Goal: Task Accomplishment & Management: Complete application form

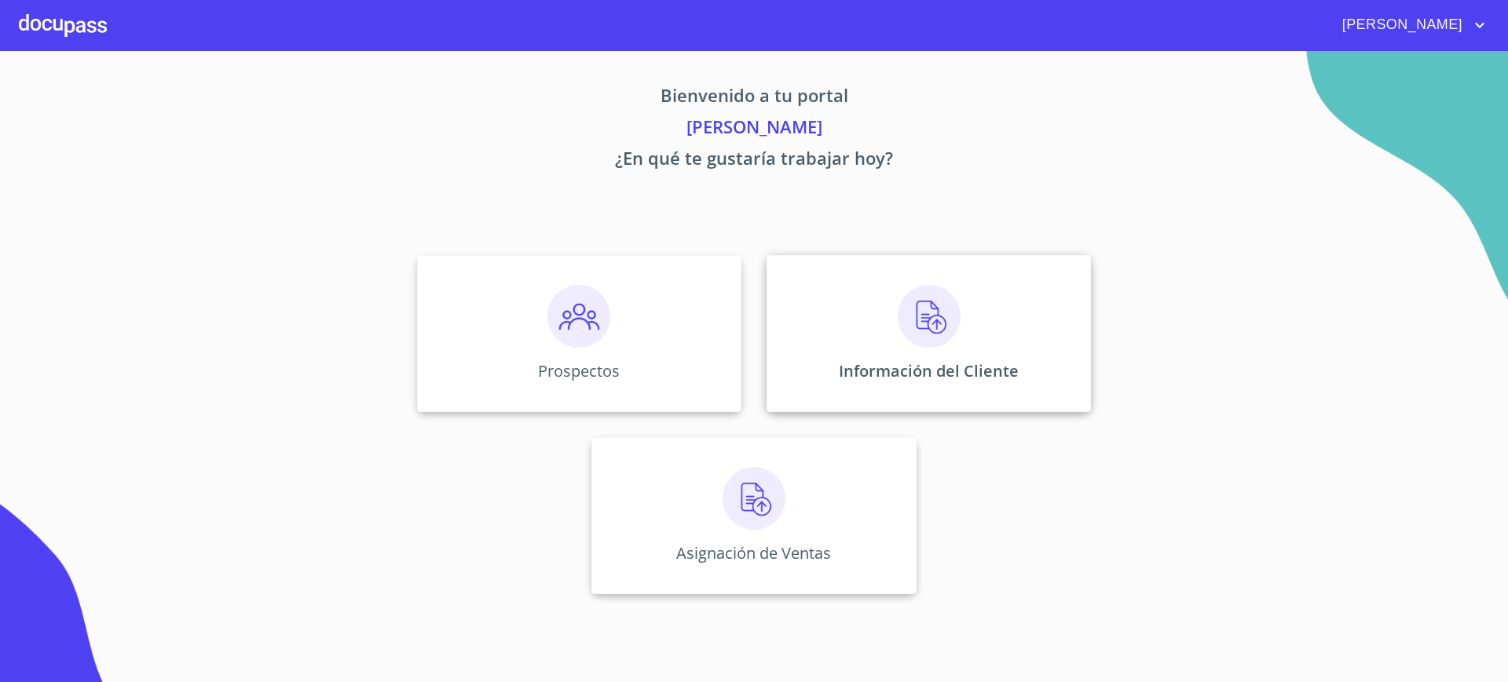
click at [828, 315] on div "Información del Cliente" at bounding box center [928, 333] width 324 height 157
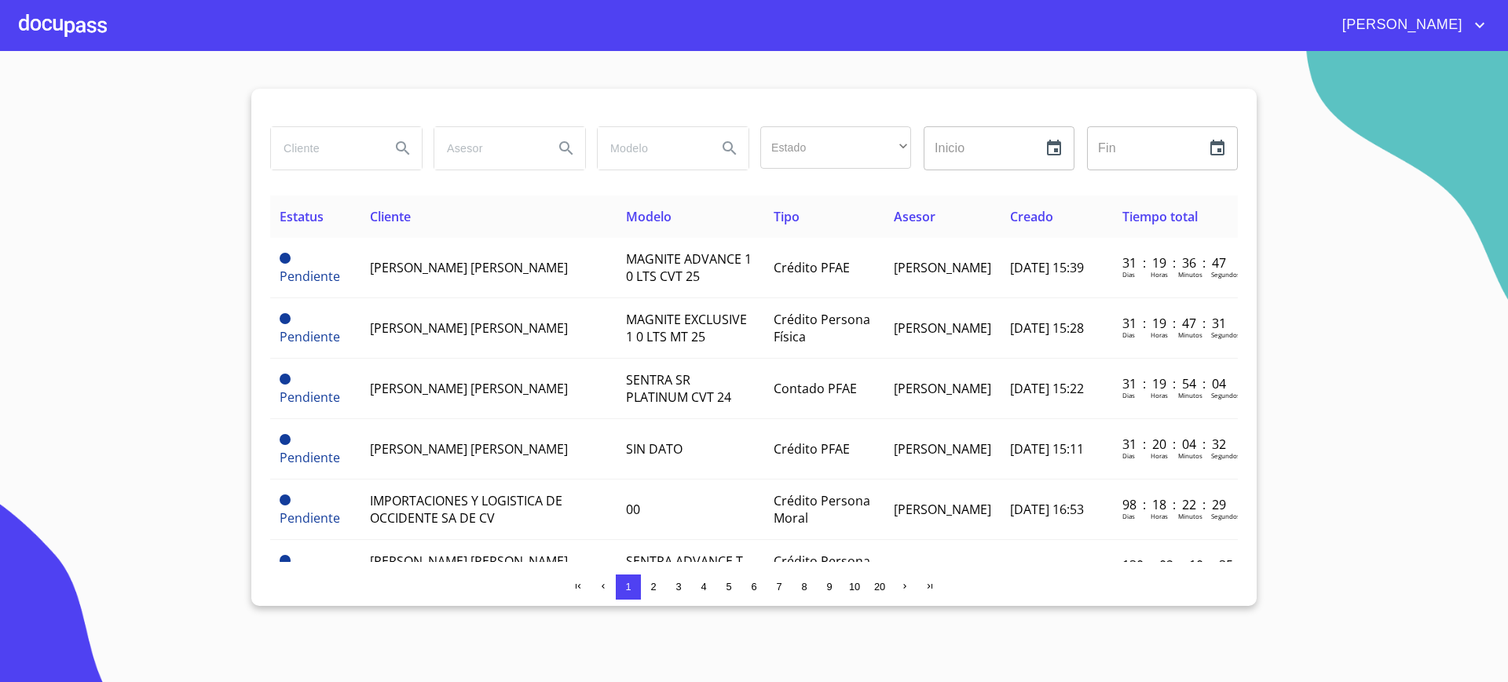
click at [331, 144] on input "search" at bounding box center [324, 148] width 107 height 42
type input "j"
type input "[PERSON_NAME]"
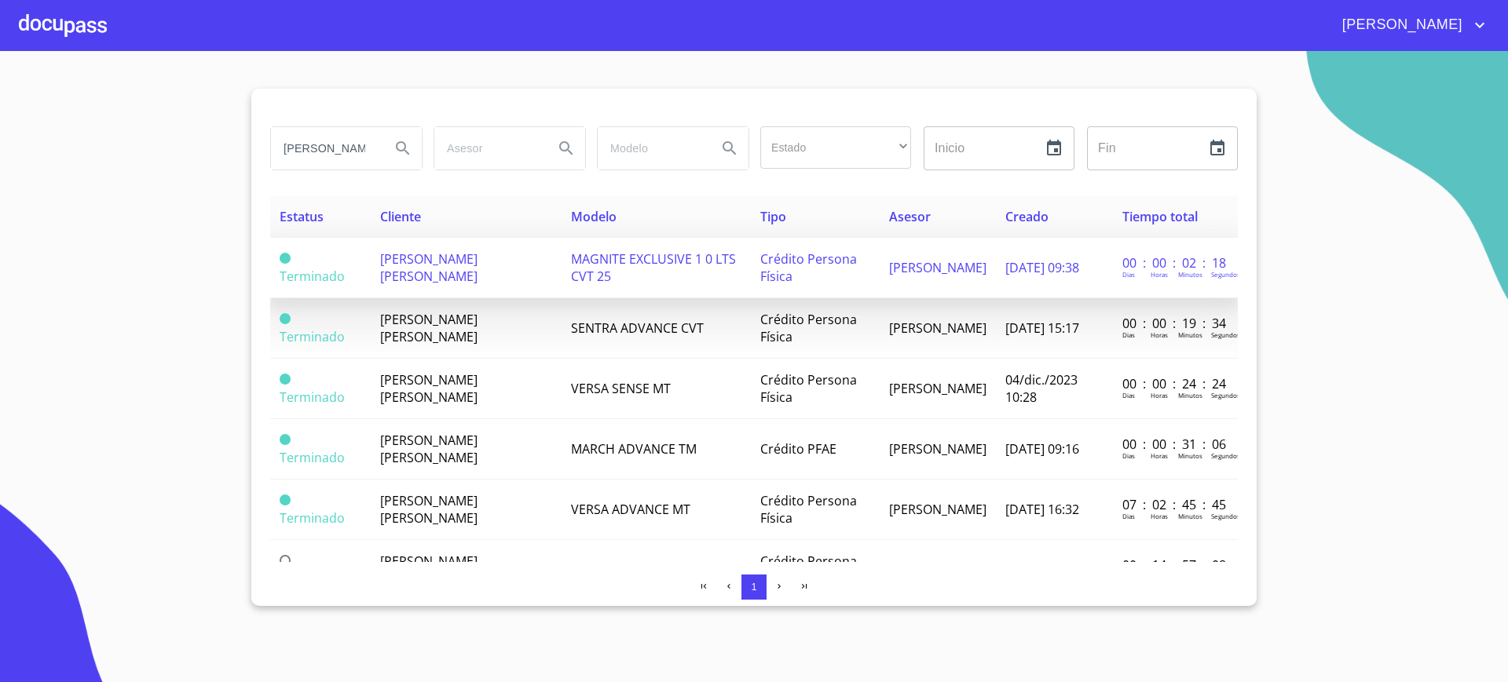
click at [531, 269] on td "[PERSON_NAME] [PERSON_NAME]" at bounding box center [466, 268] width 191 height 60
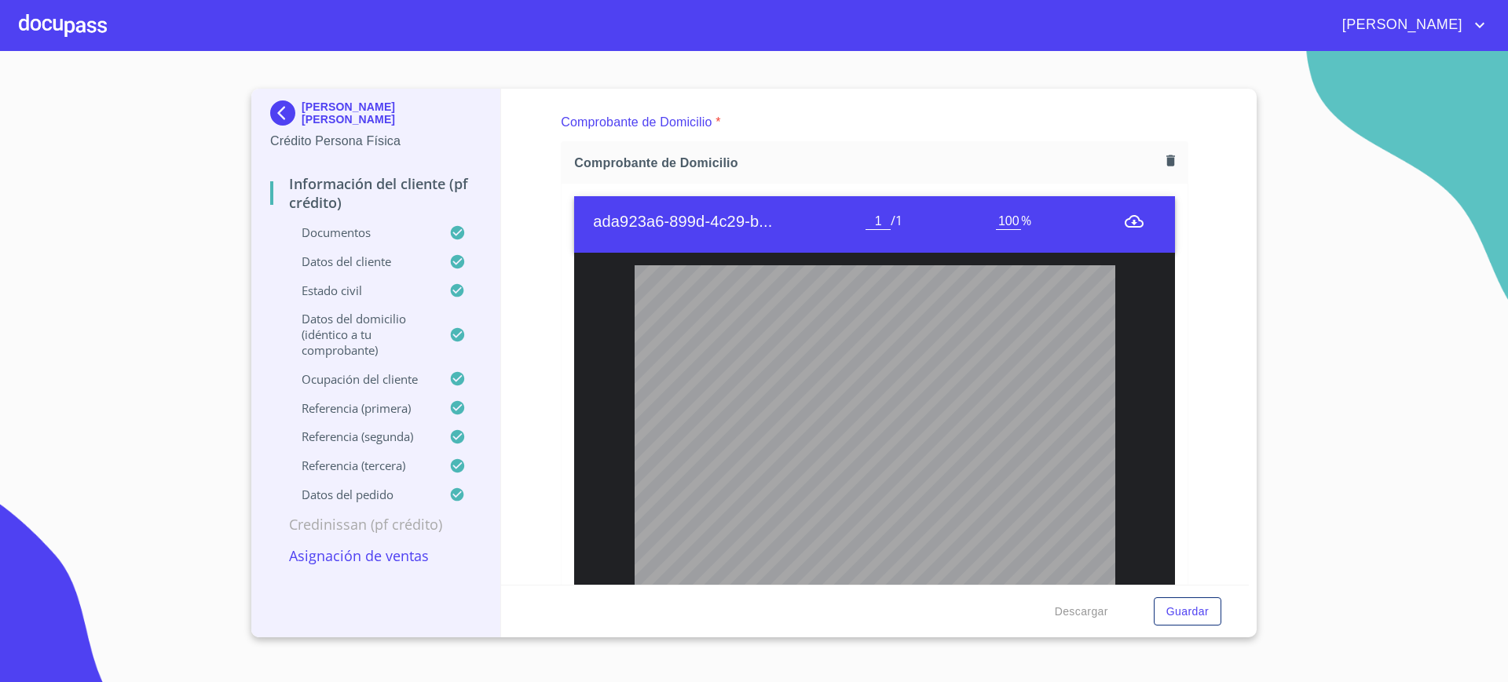
scroll to position [914, 0]
click at [1160, 170] on button "button" at bounding box center [1170, 161] width 21 height 21
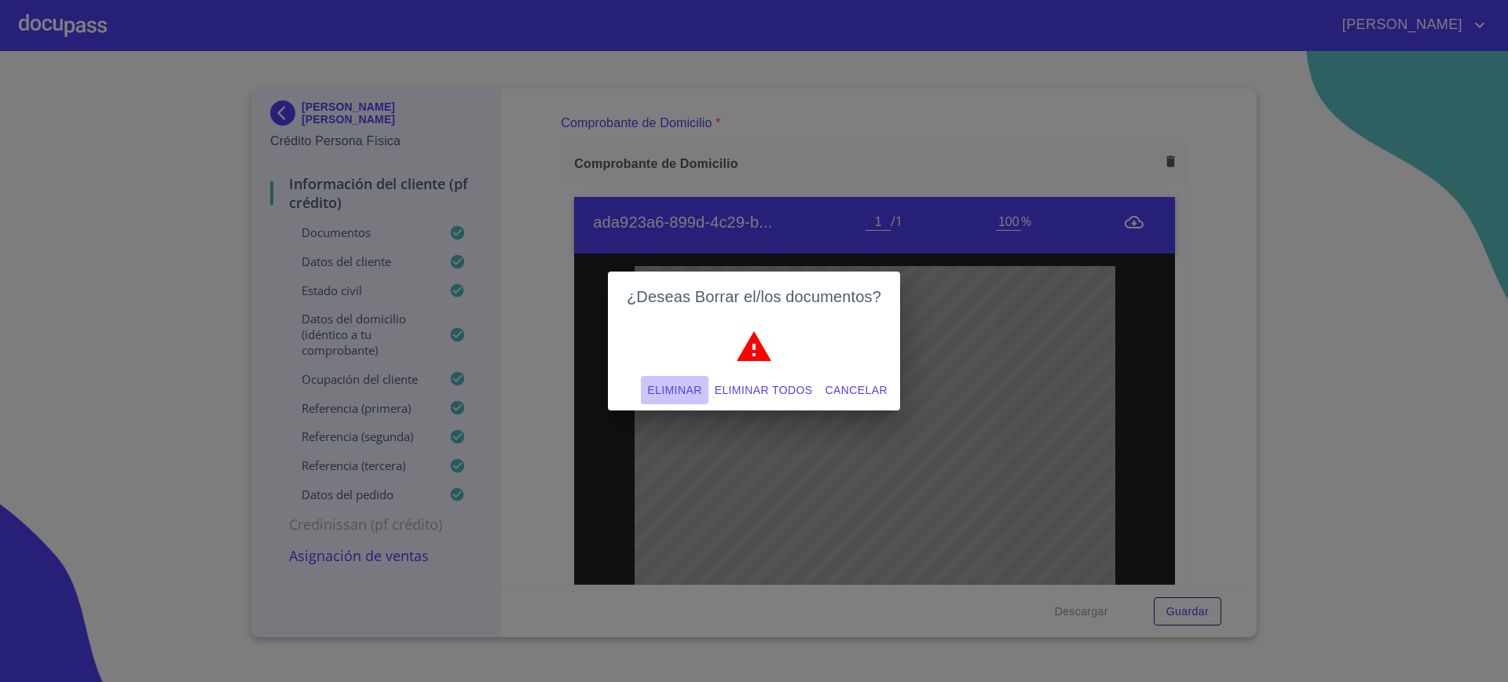
click at [669, 393] on span "Eliminar" at bounding box center [674, 391] width 54 height 20
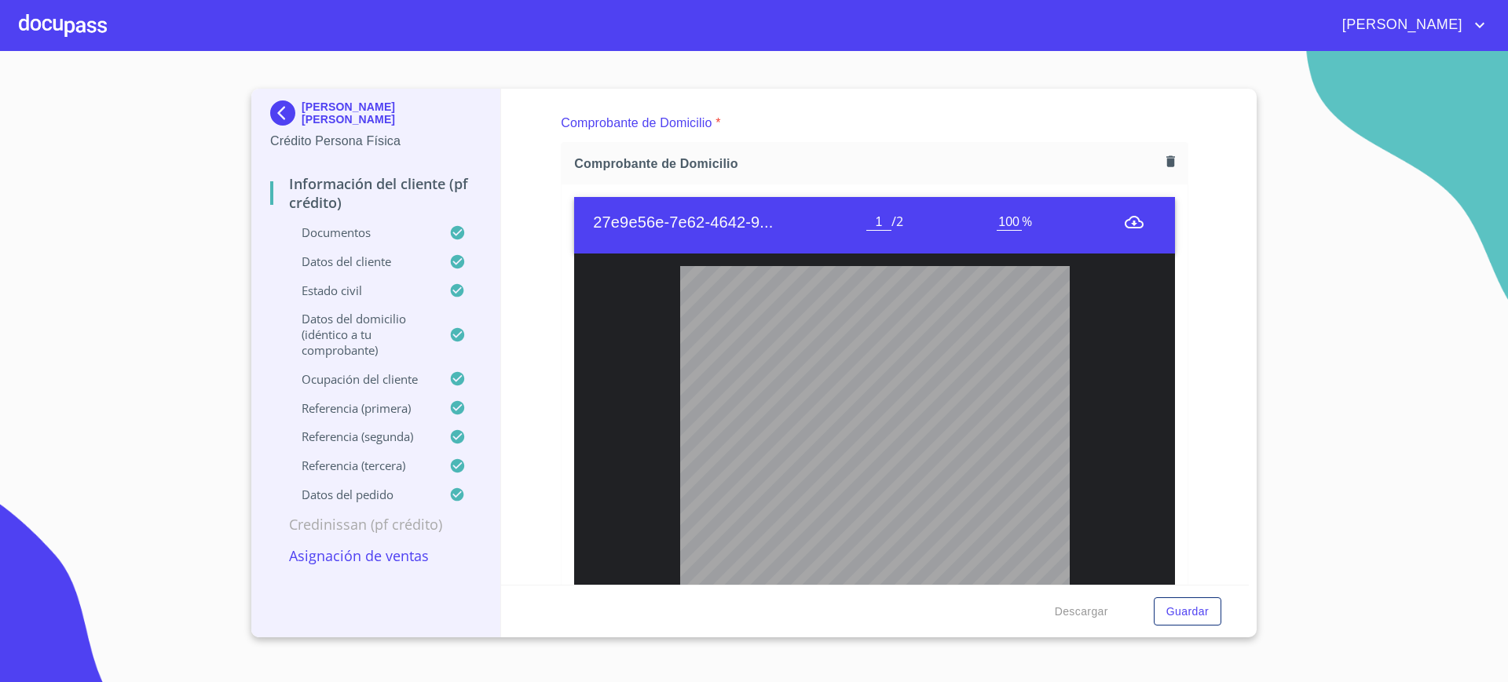
click at [1008, 134] on div "Comprobante de Domicilio *" at bounding box center [874, 123] width 627 height 38
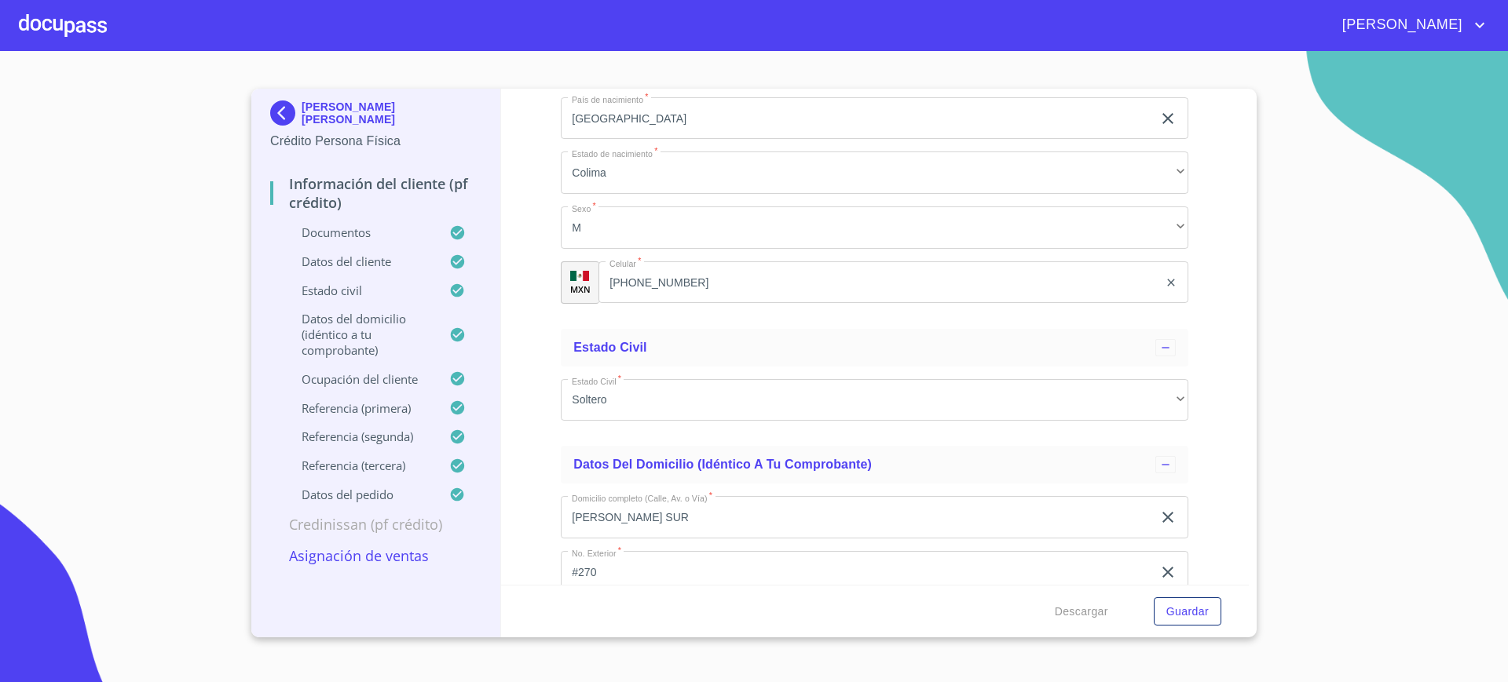
scroll to position [4178, 0]
copy span "GAGJ970127HCMRRR02"
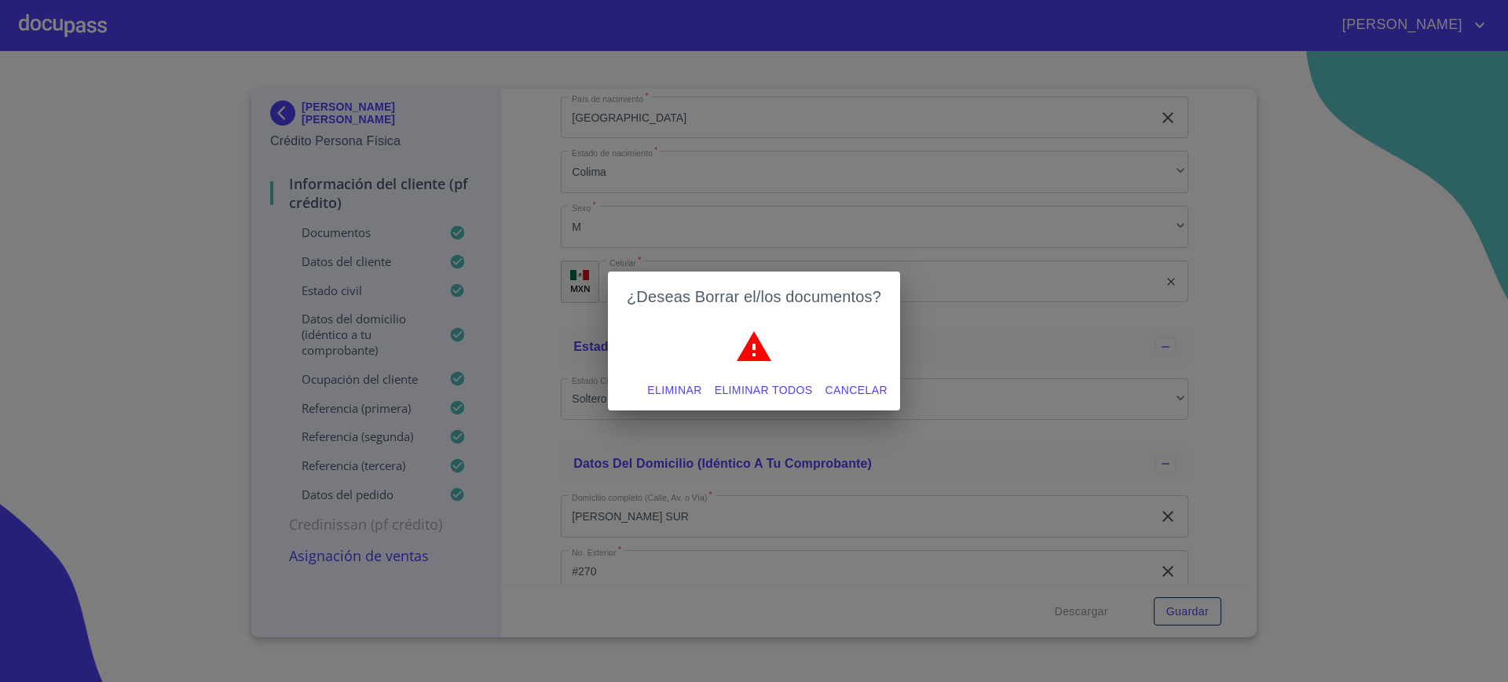
click at [677, 381] on span "Eliminar" at bounding box center [674, 391] width 54 height 20
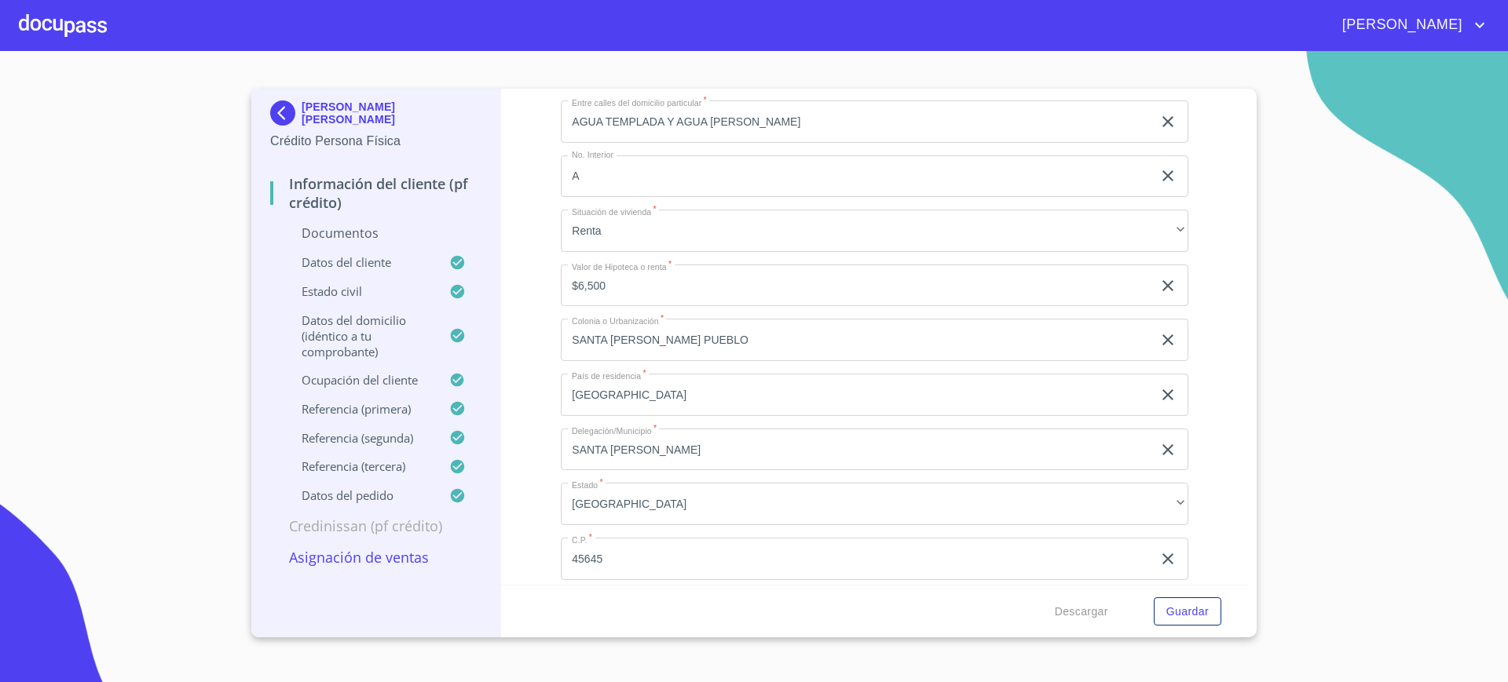
scroll to position [4149, 0]
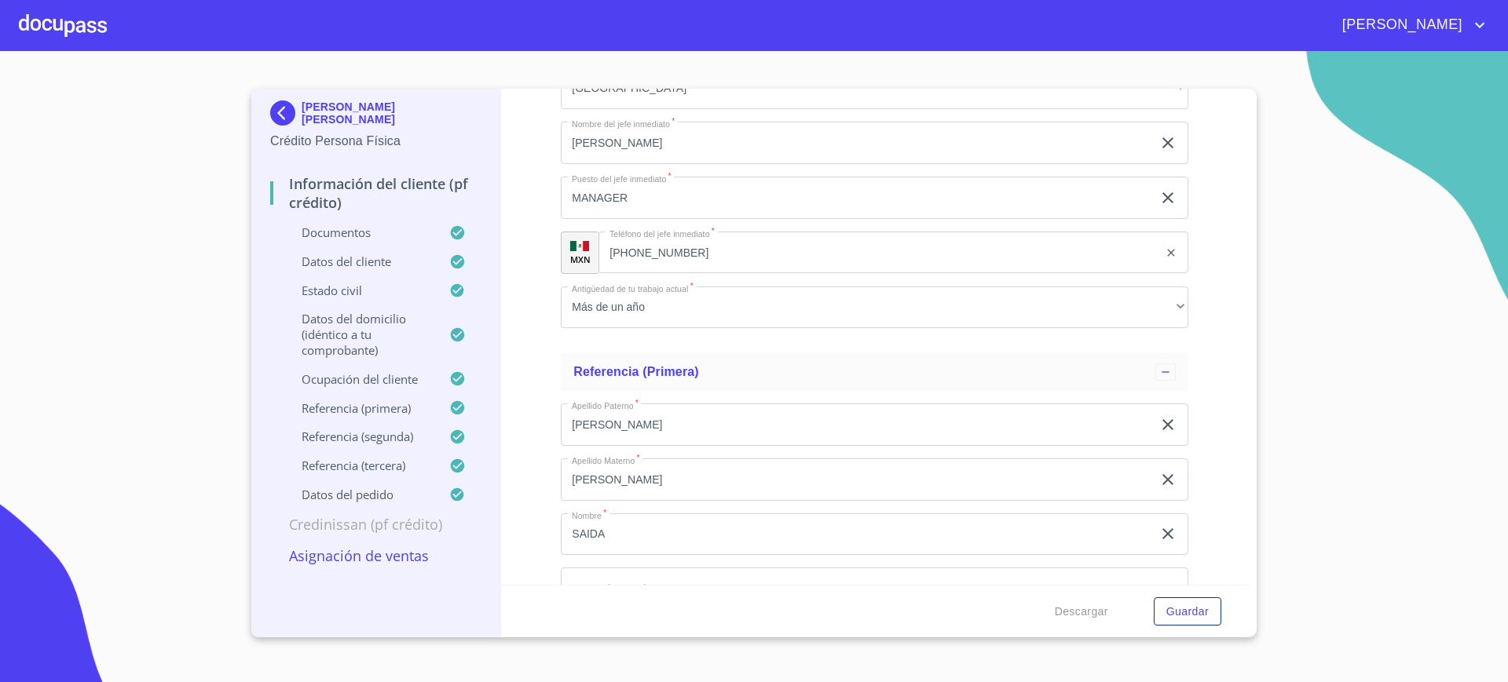
scroll to position [6351, 0]
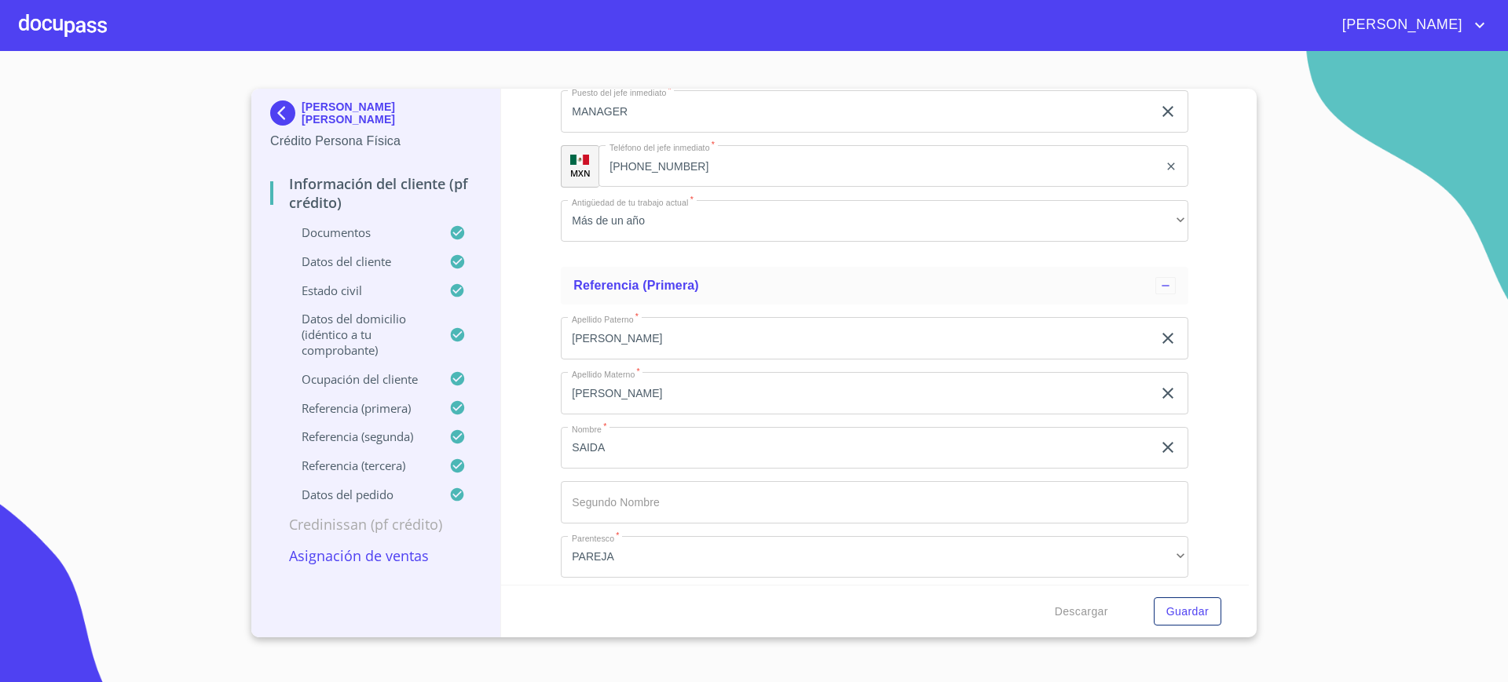
paste input "CO [PERSON_NAME] 2352"
type input "ARCO [PERSON_NAME]"
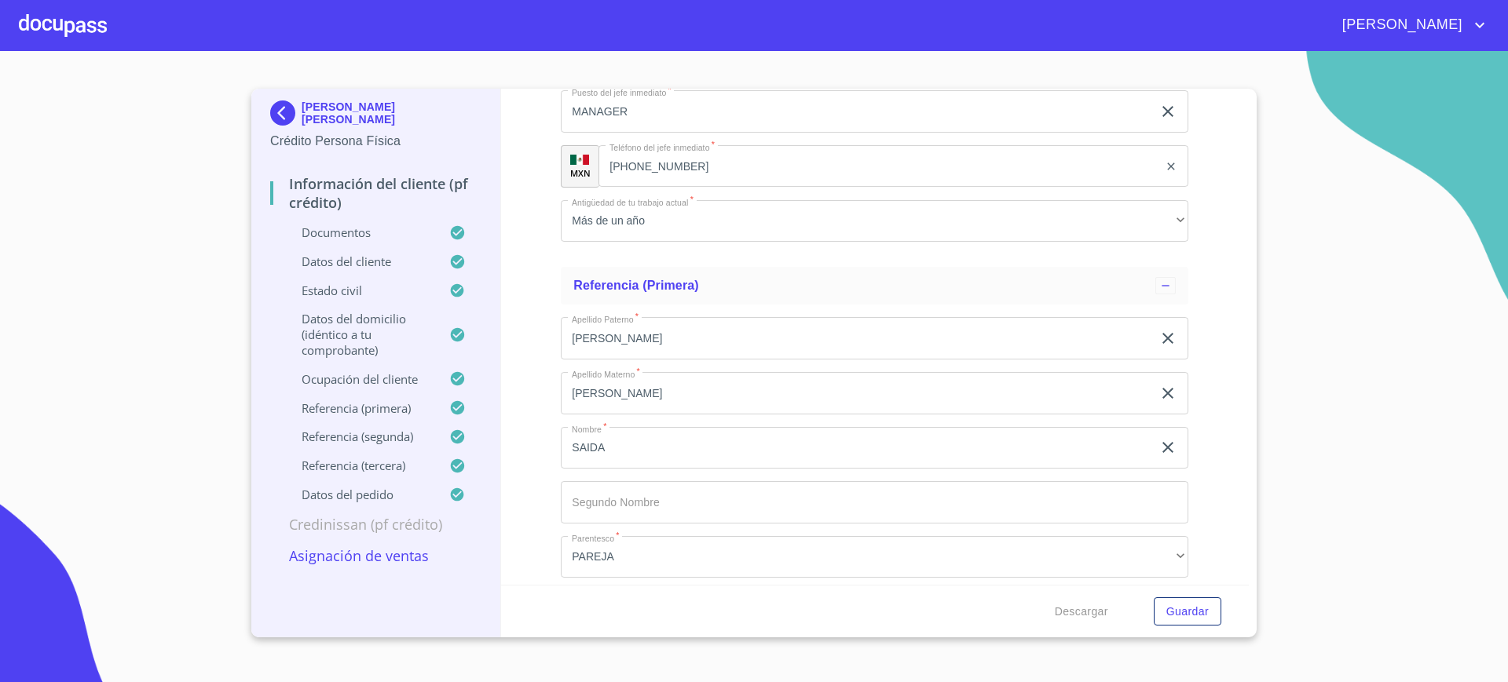
type input "2352"
paste input "[PERSON_NAME] Y STA MONI"
type input "[PERSON_NAME] Y STA [PERSON_NAME]"
click at [539, 410] on div "Información del cliente (PF crédito) Documentos Documento de identificación.   …" at bounding box center [875, 337] width 748 height 496
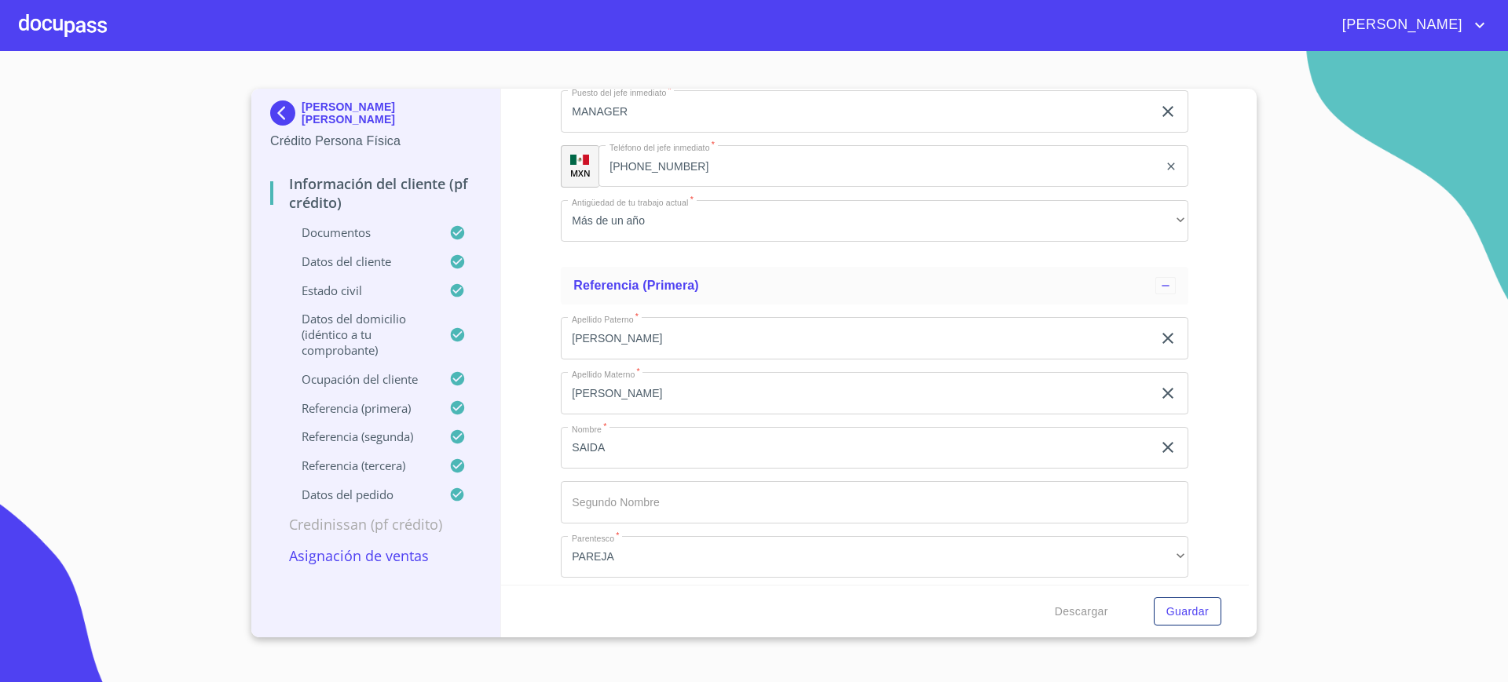
paste input "PARQUES DE ZAPOPANC"
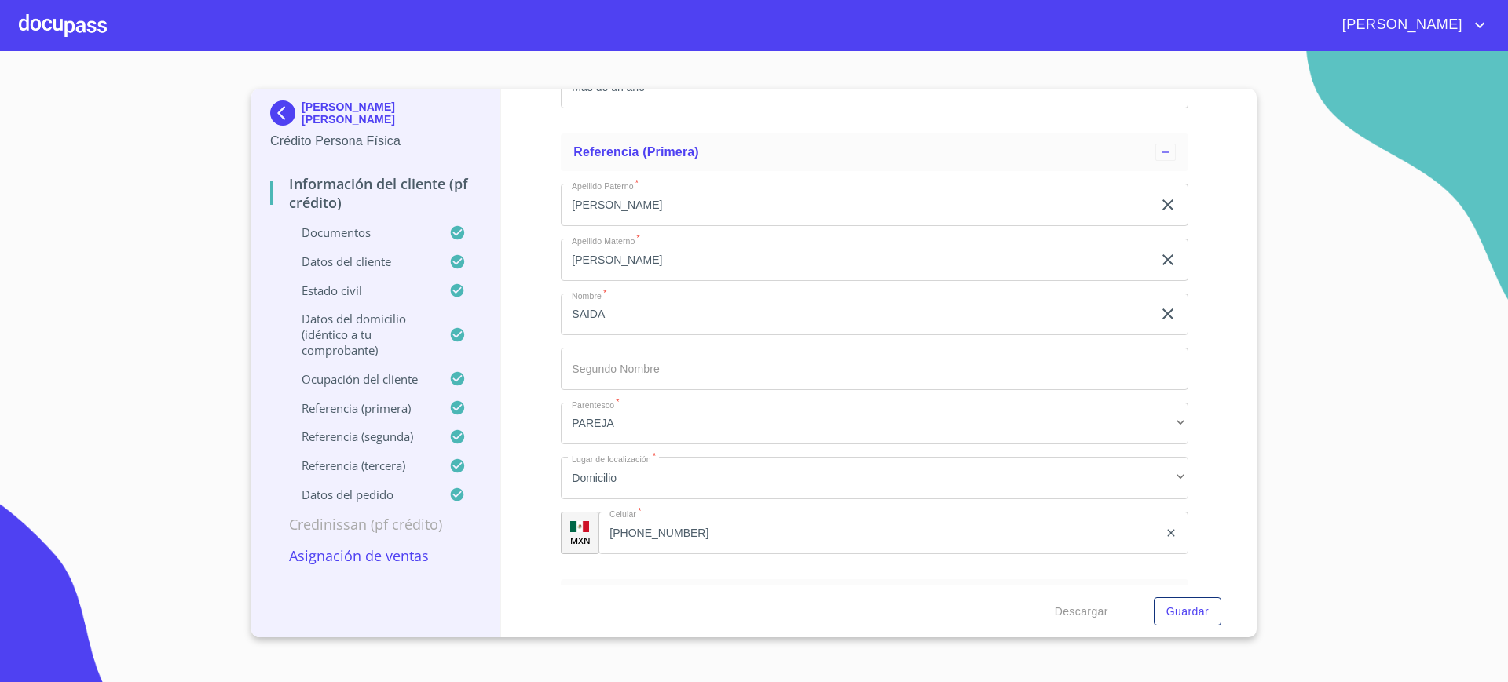
scroll to position [6489, 0]
type input "PARQUES DE ZAPOPANC"
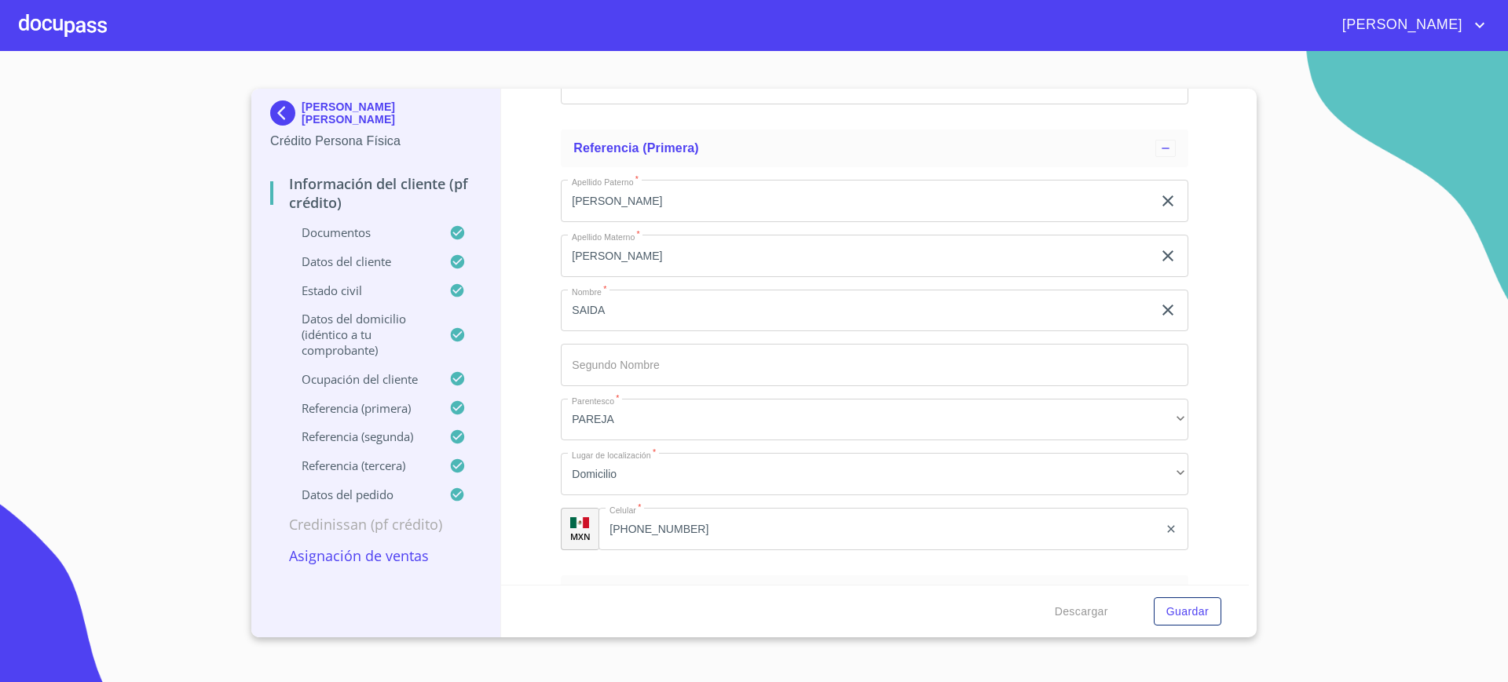
paste input "PARQUES DE ZAPOPANC"
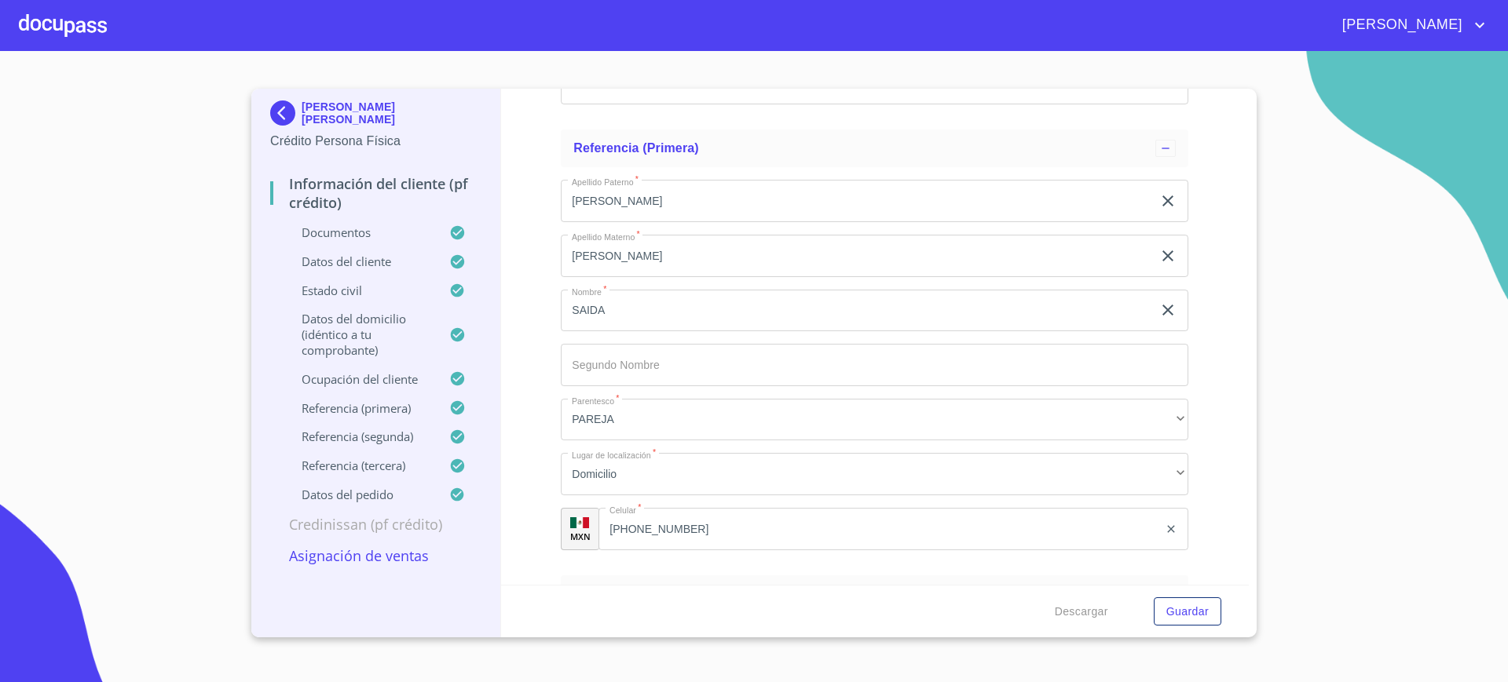
type input "PARQUES DE ZAPOPANC"
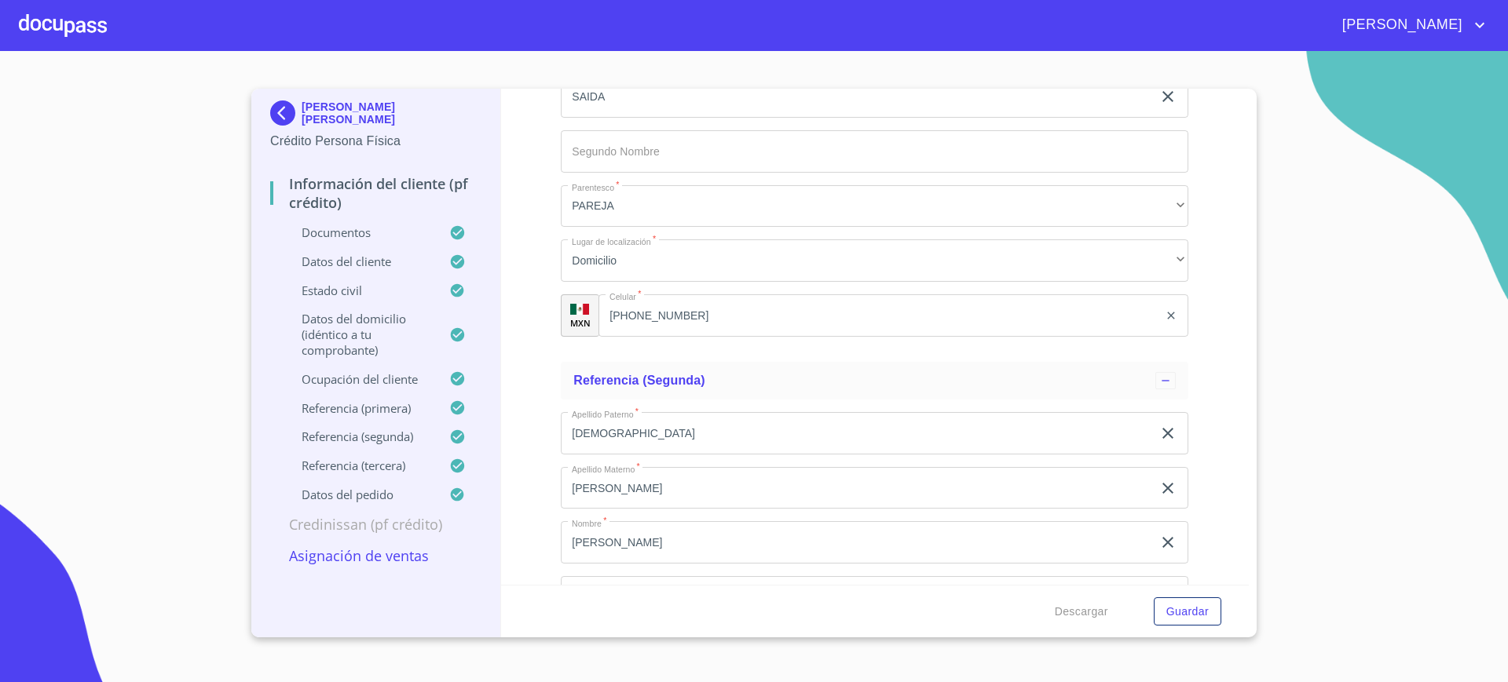
scroll to position [6709, 0]
type input "45138"
click at [1212, 442] on div "Información del cliente (PF crédito) Documentos Documento de identificación.   …" at bounding box center [875, 337] width 748 height 496
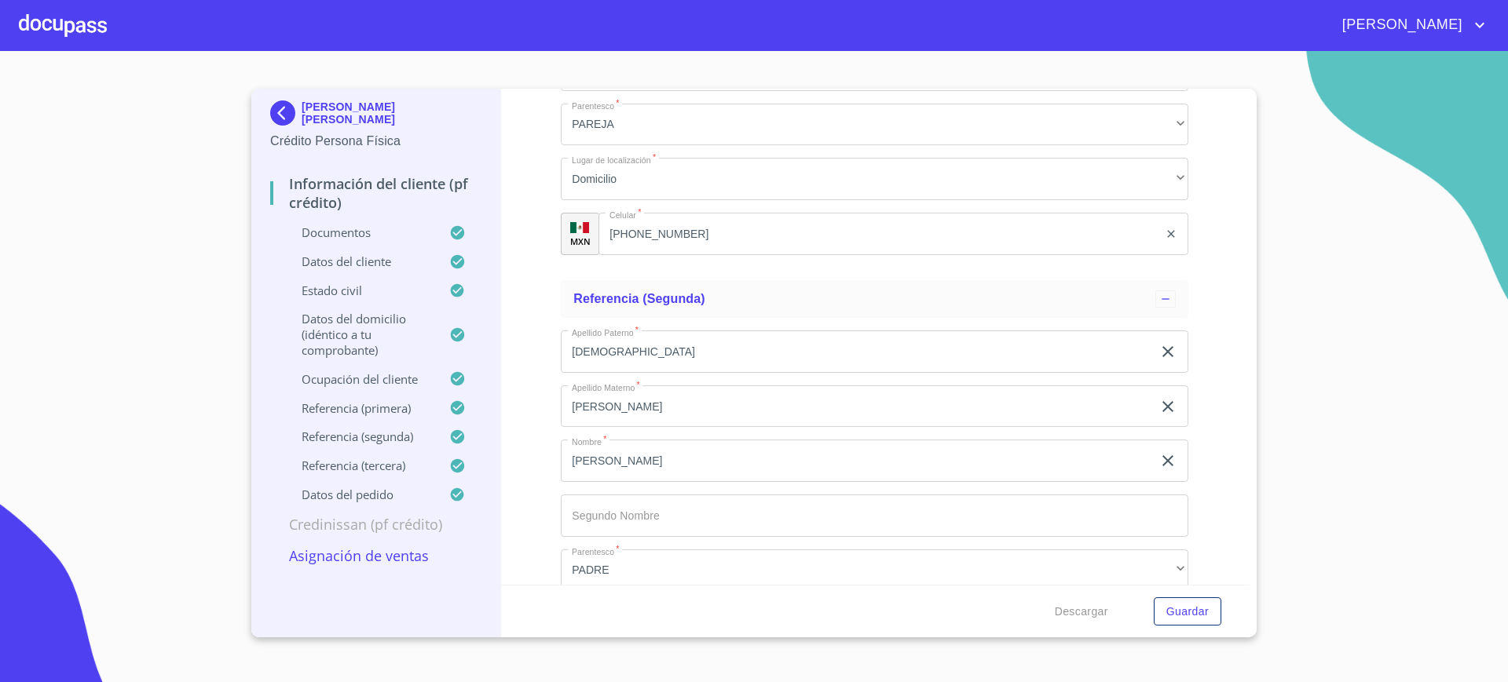
scroll to position [6788, 0]
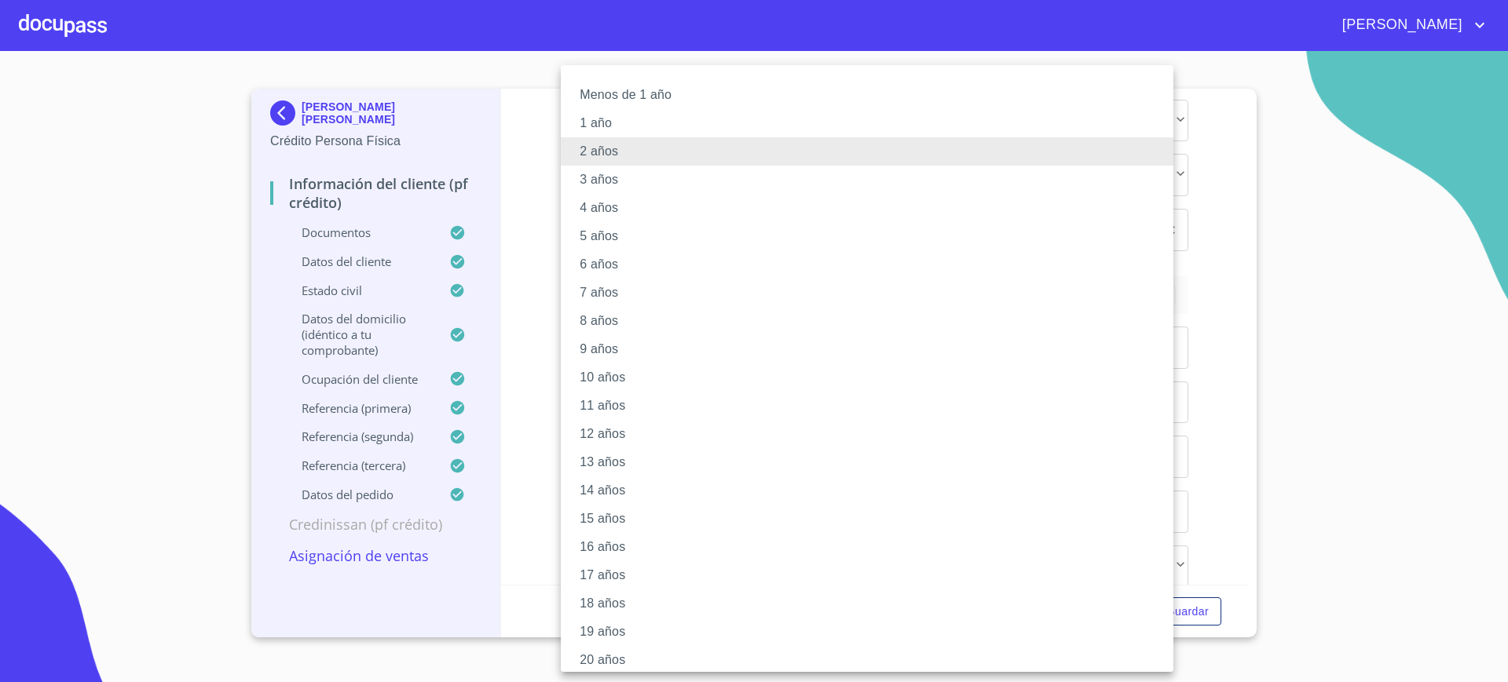
click at [711, 122] on li "1 año" at bounding box center [874, 123] width 627 height 28
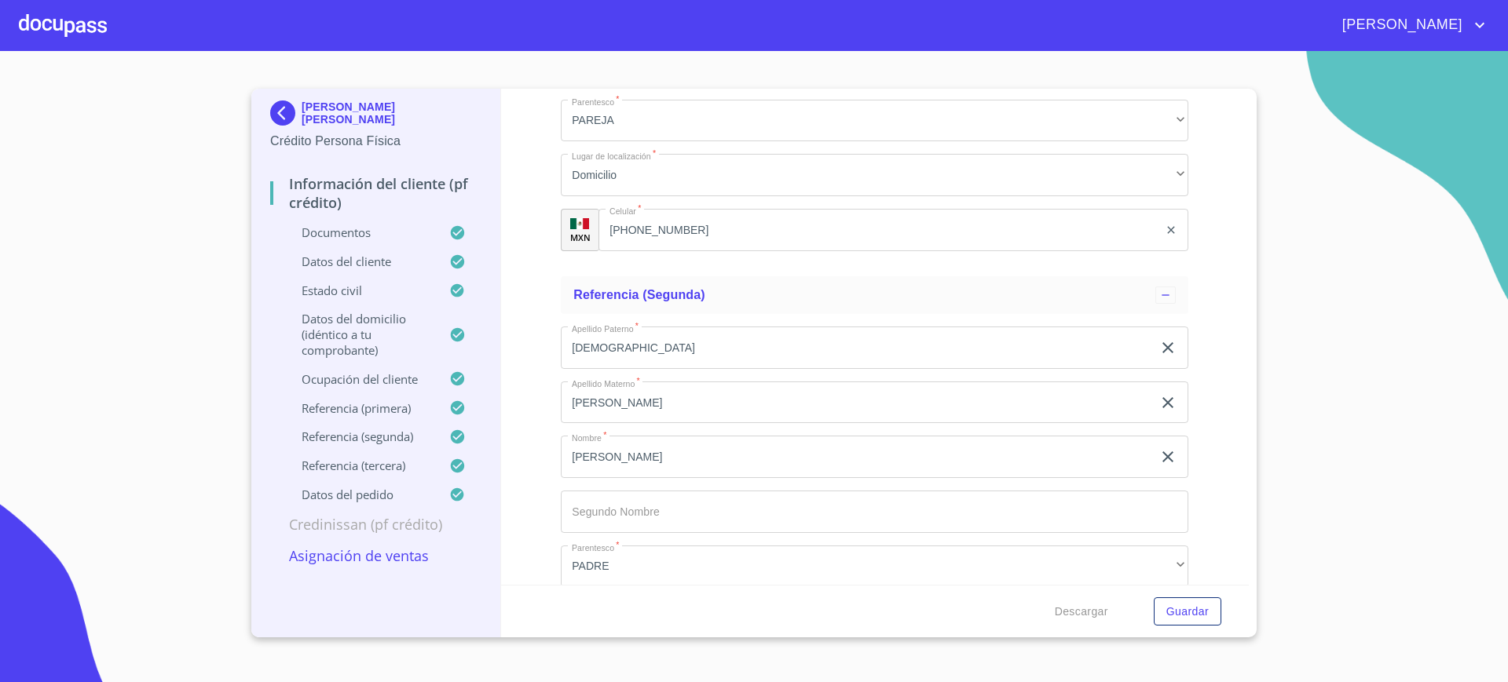
click at [1185, 392] on div "Información del cliente (PF crédito) Documentos Documento de identificación.   …" at bounding box center [875, 337] width 748 height 496
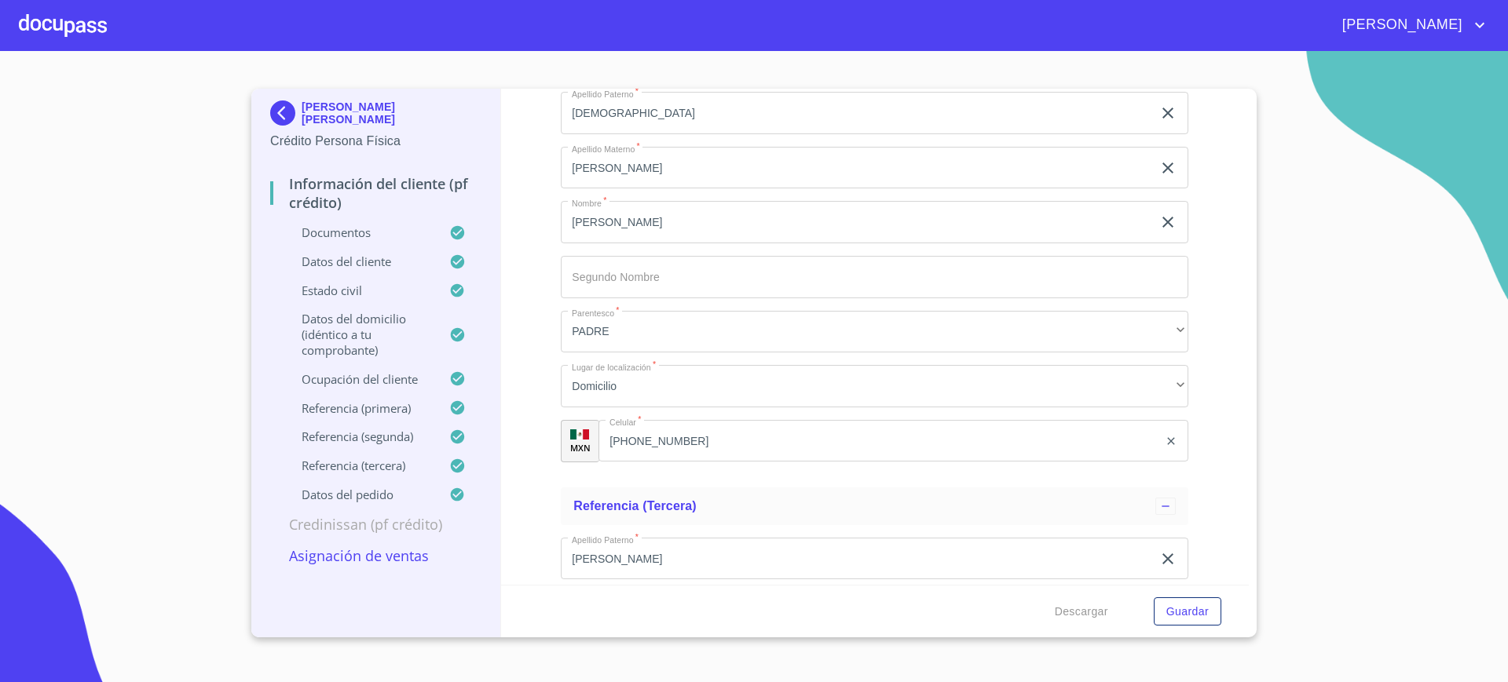
scroll to position [7024, 0]
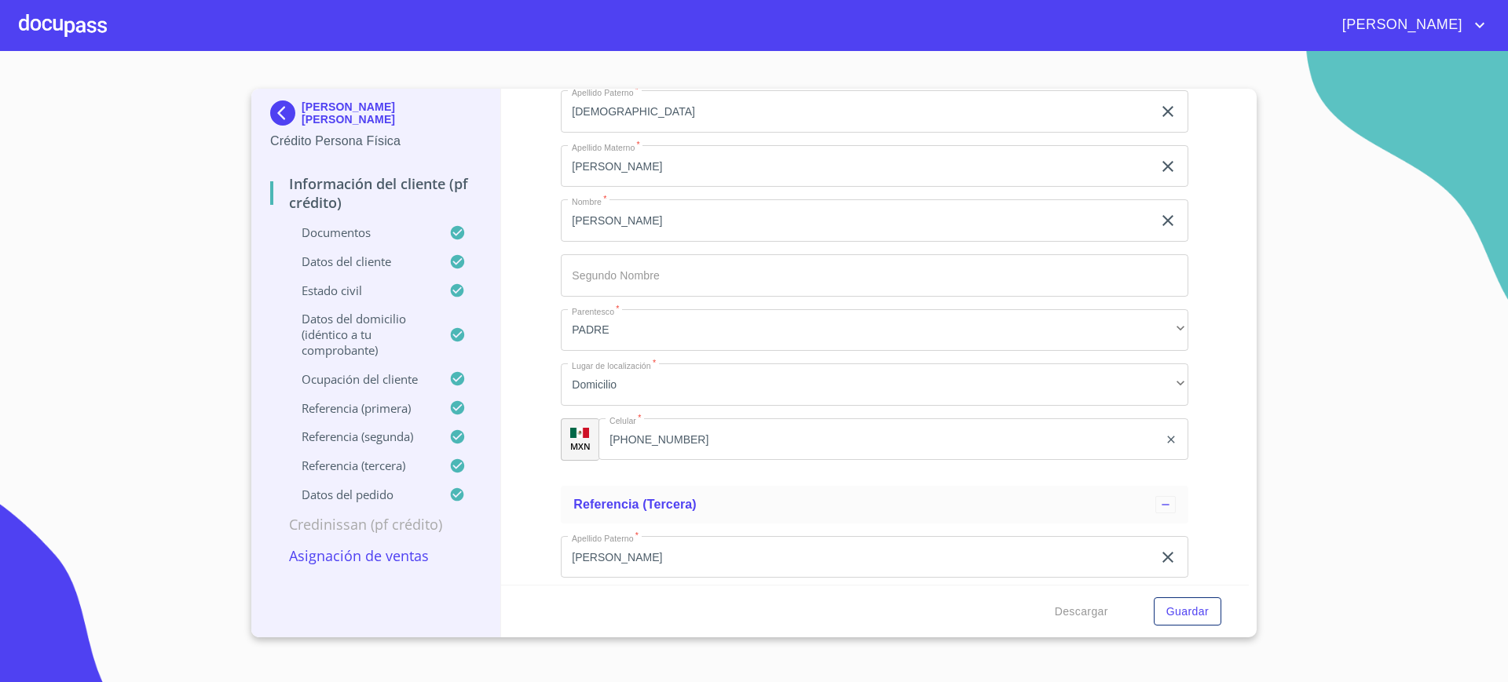
type input "A"
paste input "tata consultancy services"
type input "tata consultancy services"
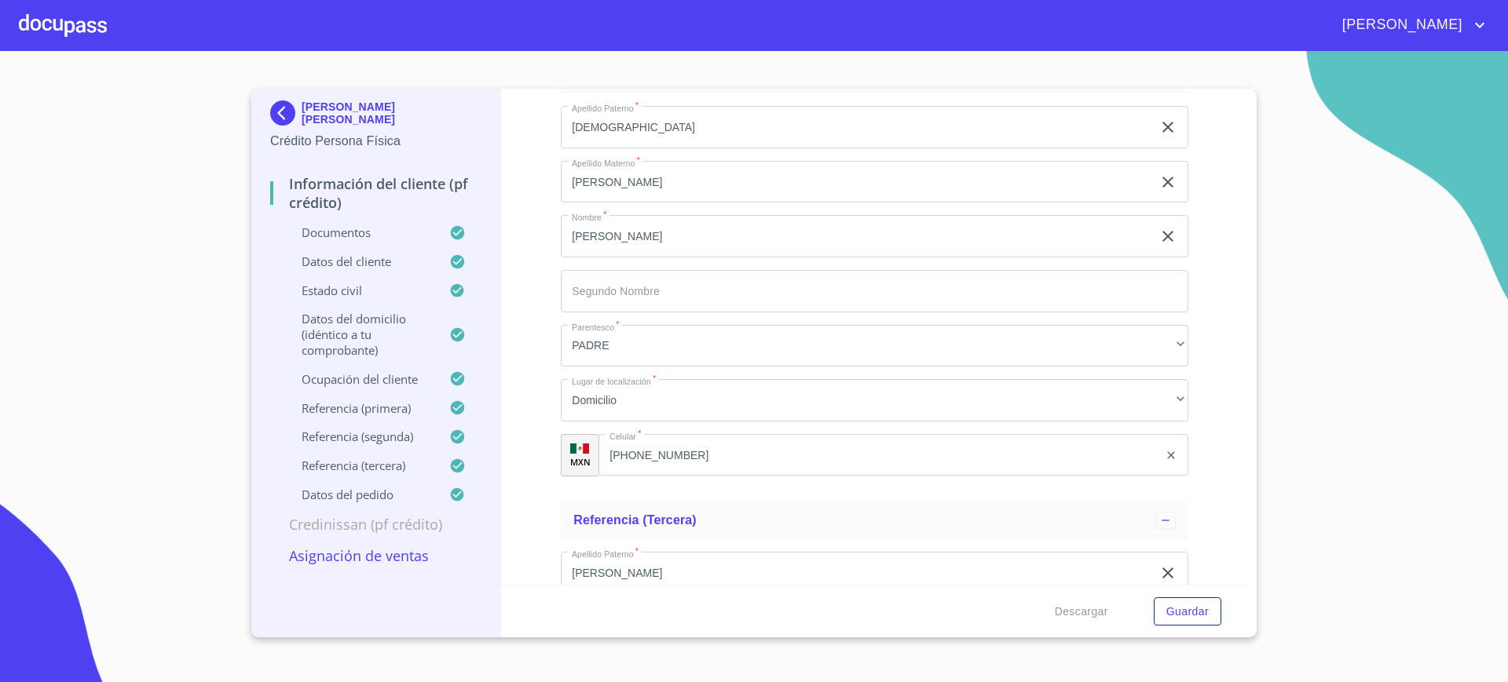
type input "1_"
type input "0_"
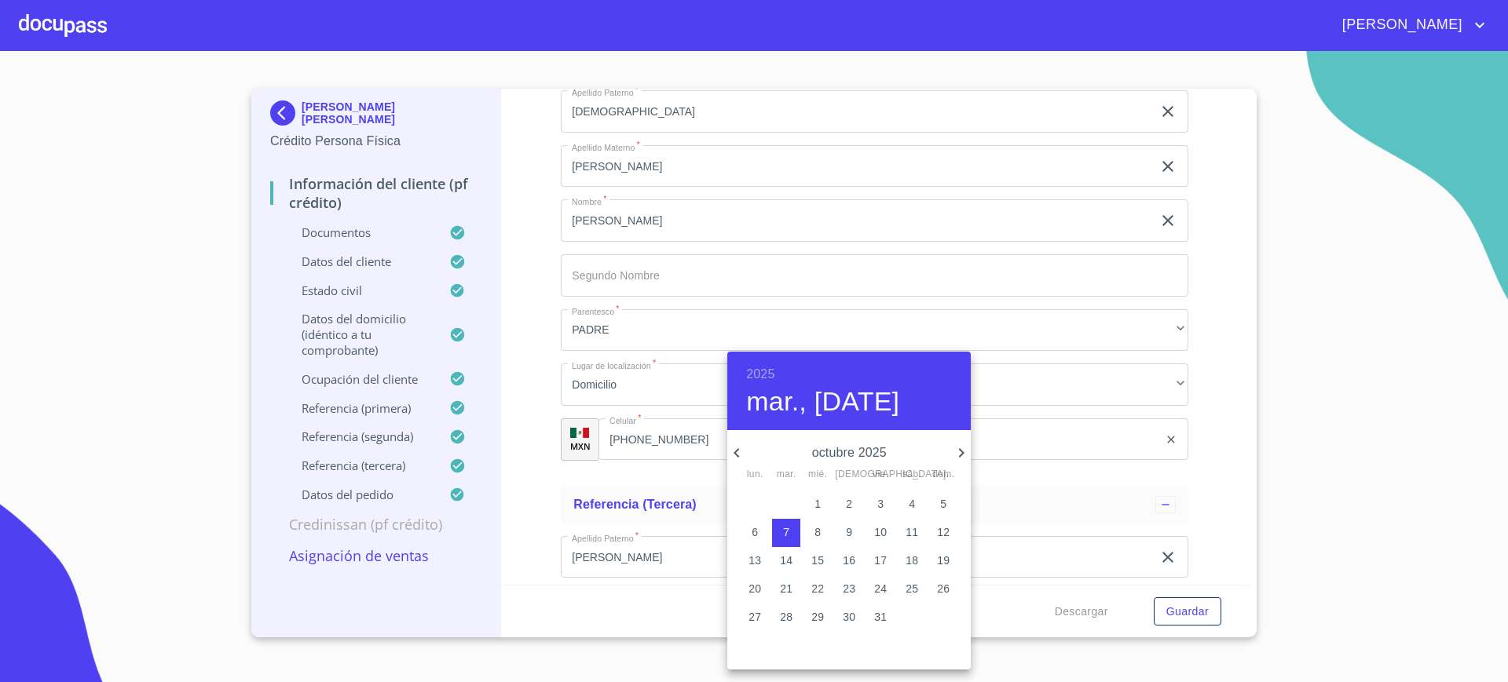
click at [670, 384] on div at bounding box center [754, 341] width 1508 height 682
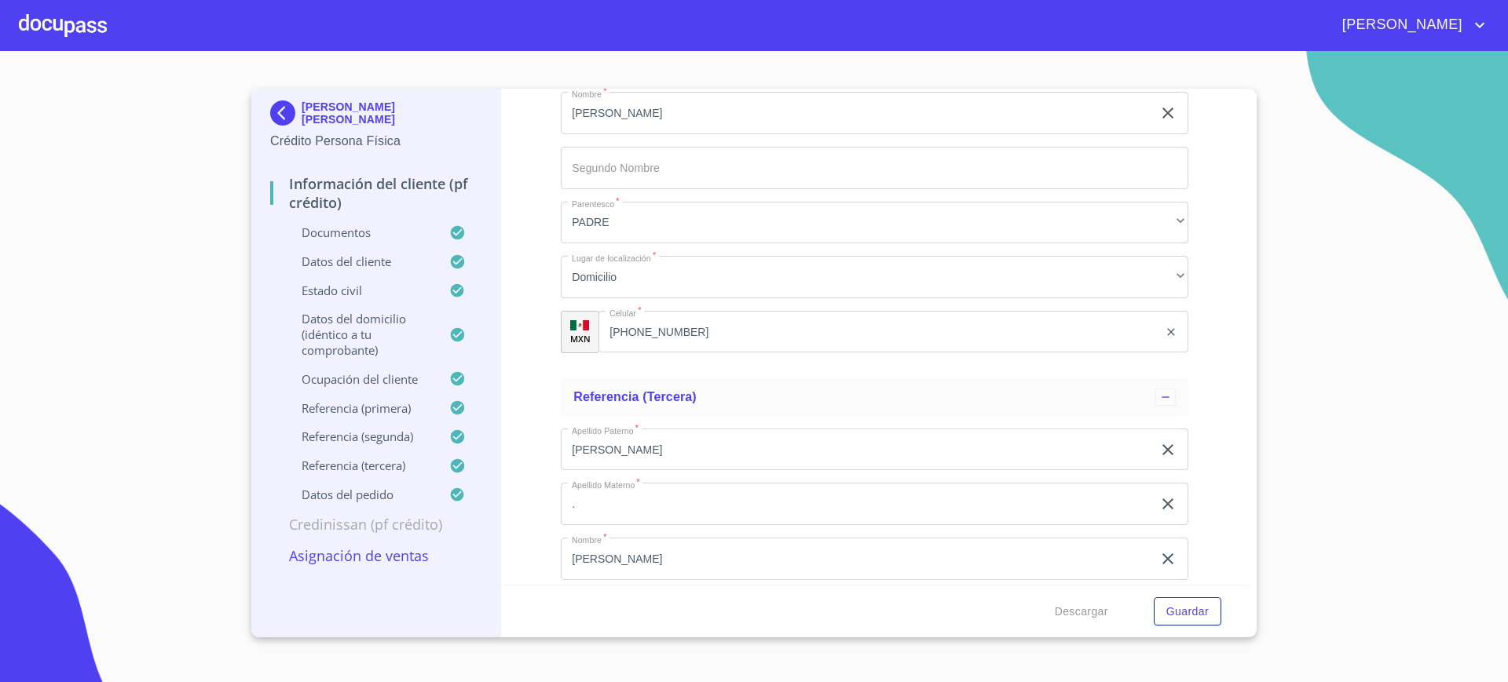
scroll to position [7081, 0]
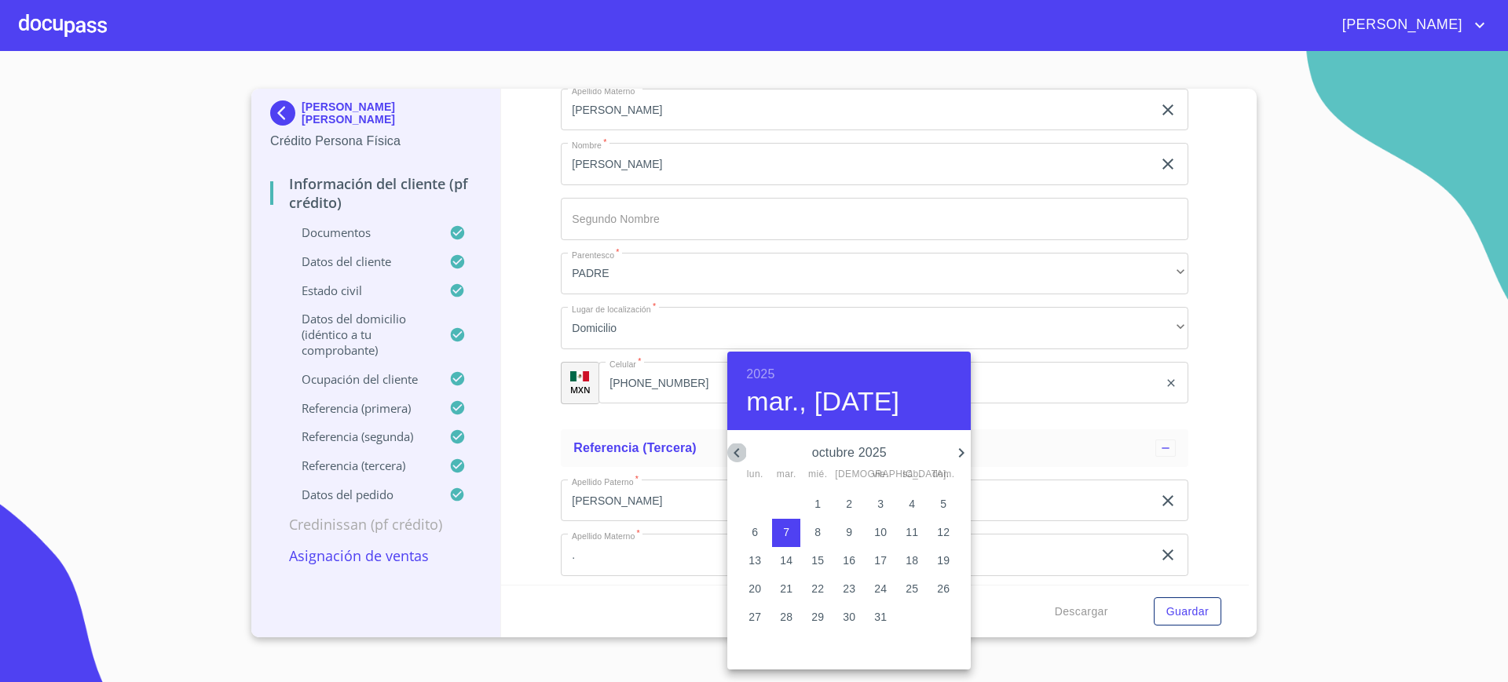
click at [729, 450] on icon "button" at bounding box center [736, 453] width 19 height 19
click at [881, 535] on p "6" at bounding box center [880, 532] width 6 height 16
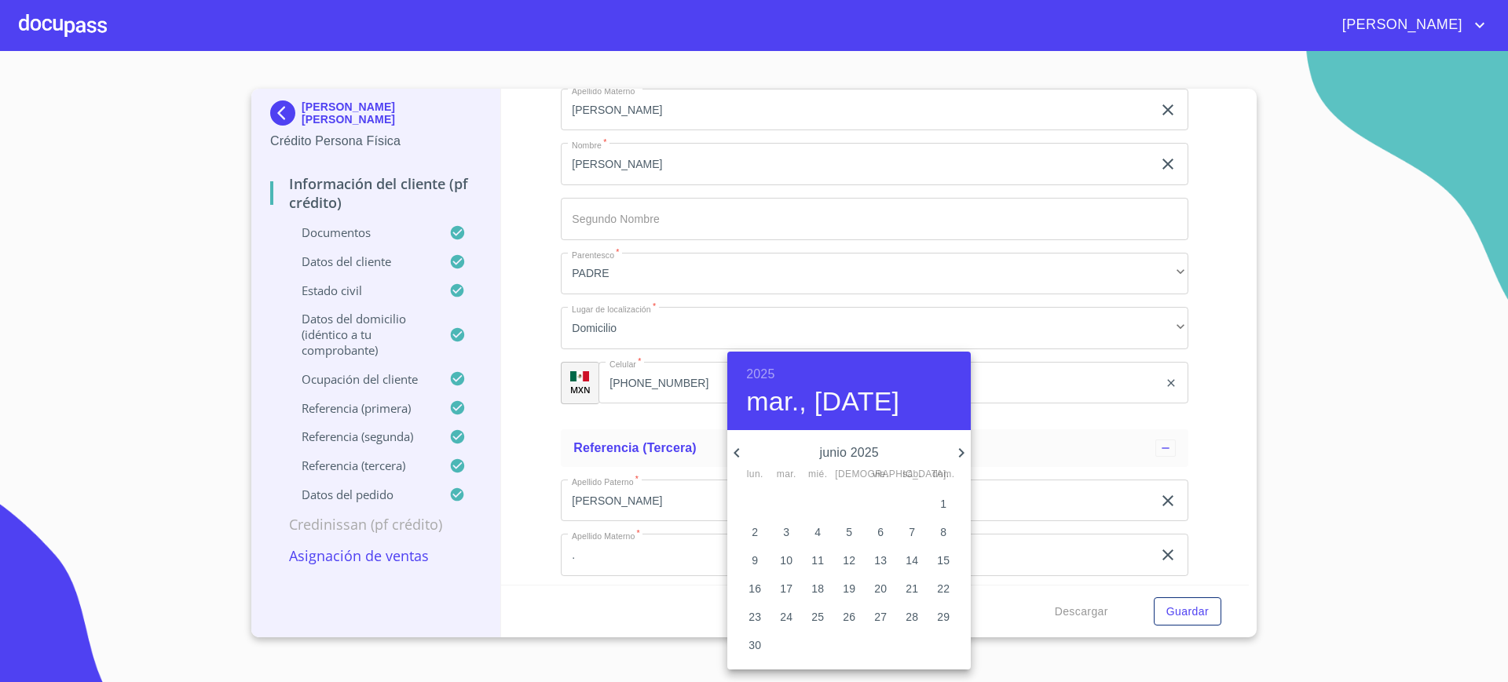
type input "6 de jun. de 2025"
click at [659, 433] on div at bounding box center [754, 341] width 1508 height 682
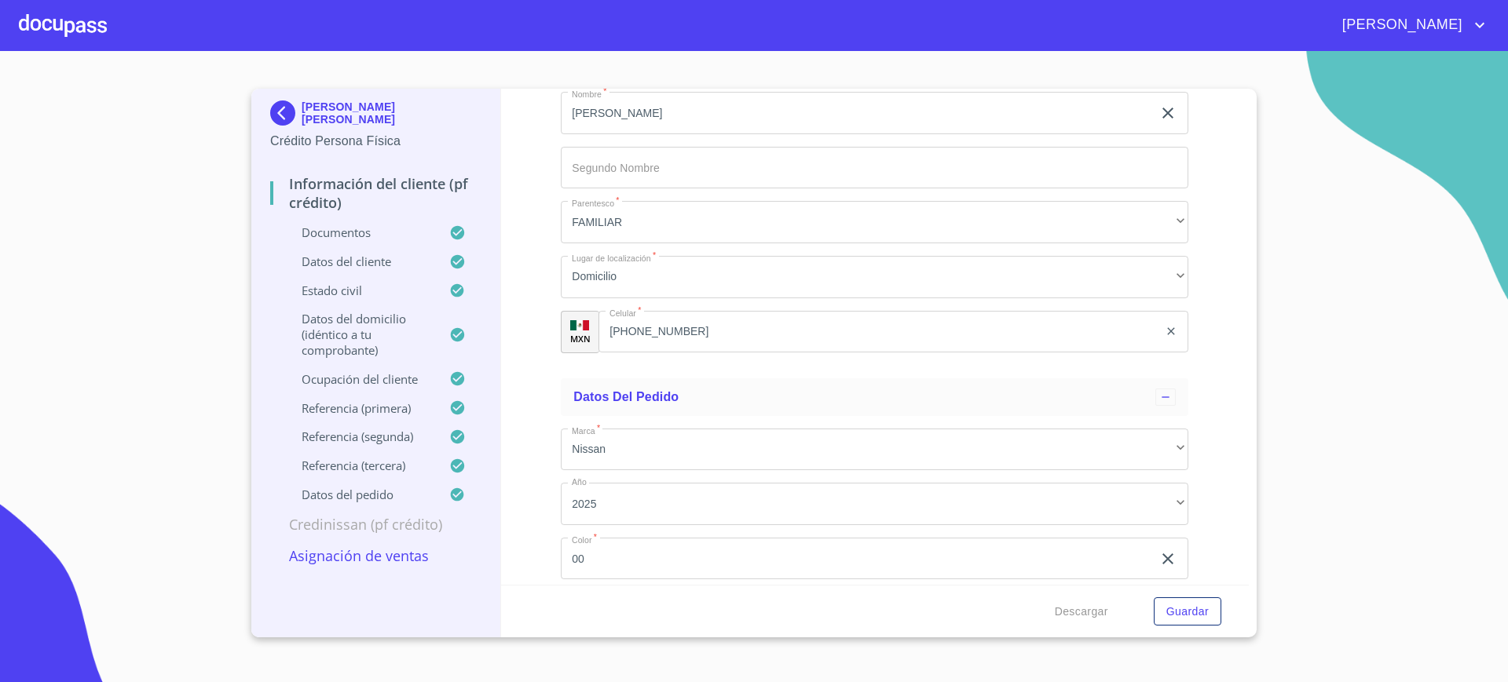
scroll to position [7587, 0]
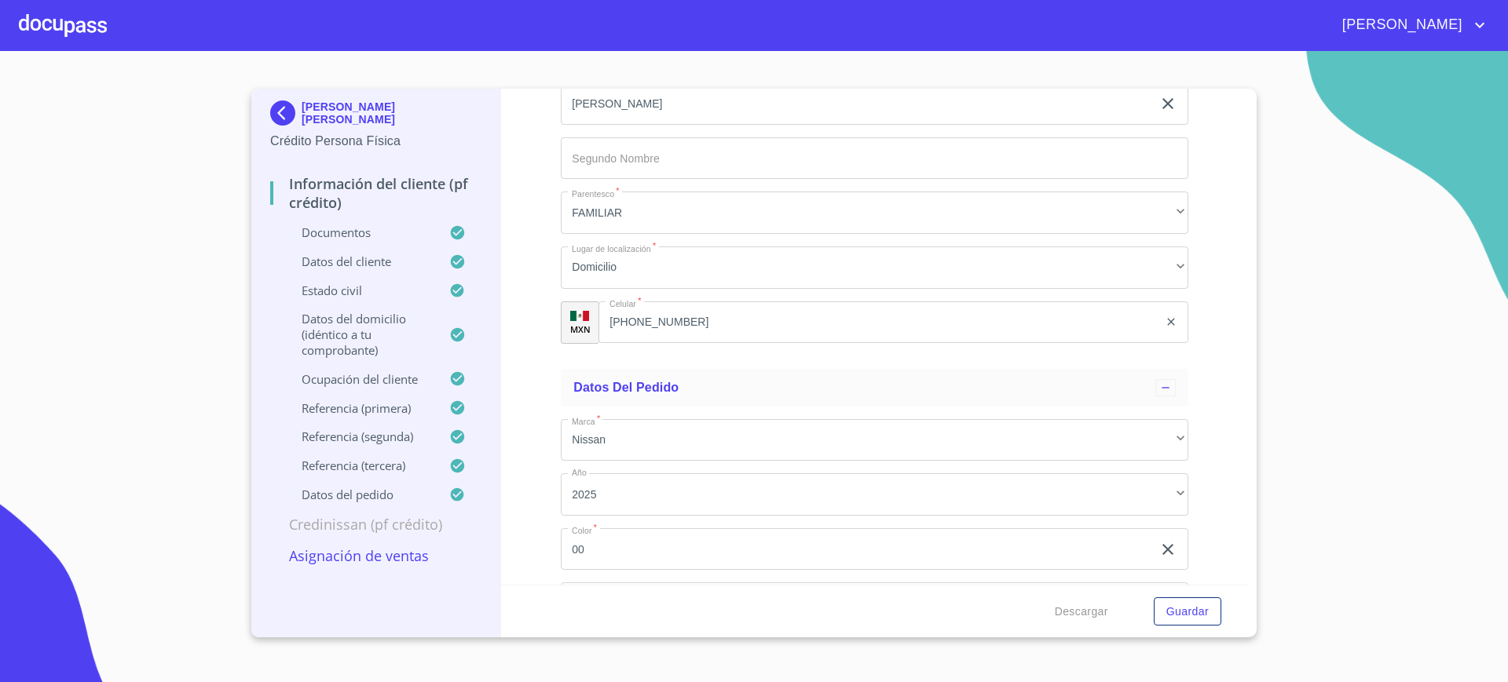
paste input "Av. Paseo del Nte."
type input "Av. Paseo del Nte."
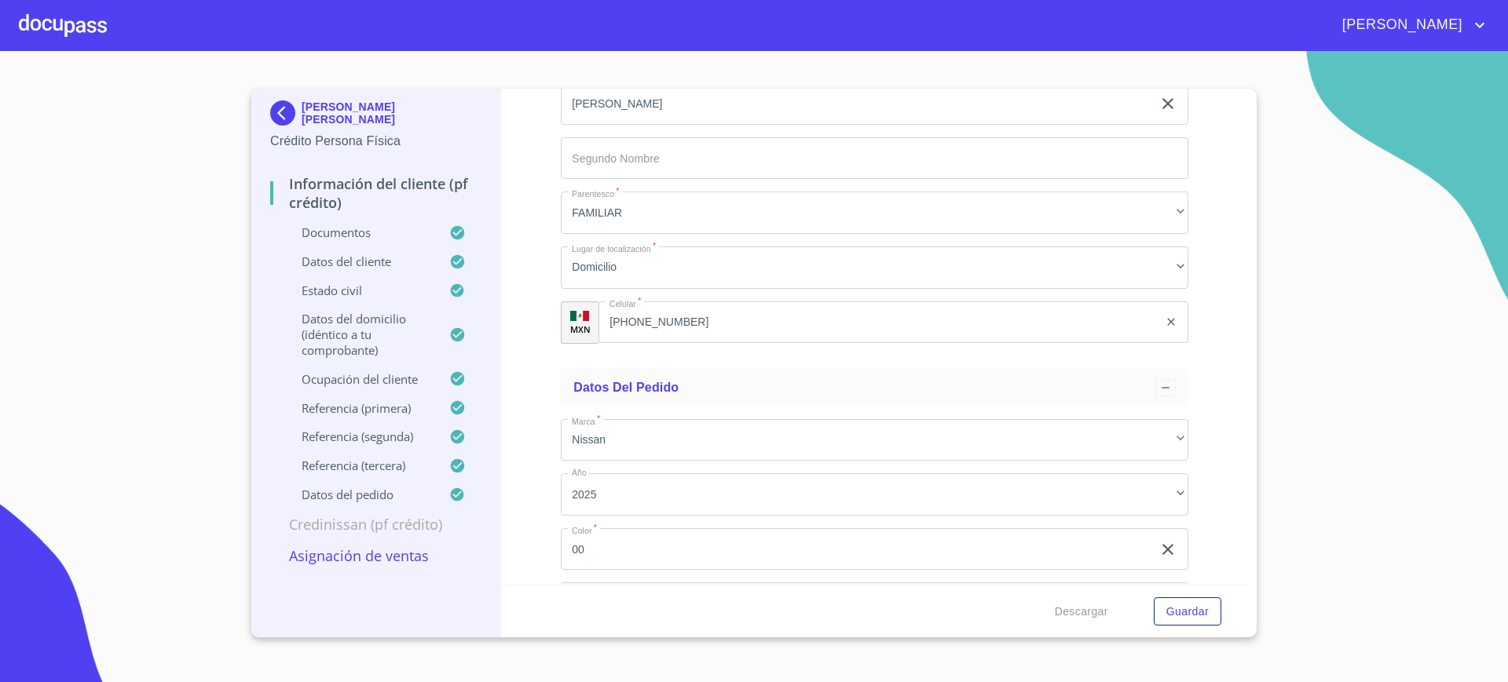
type input "[PHONE_NUMBER]"
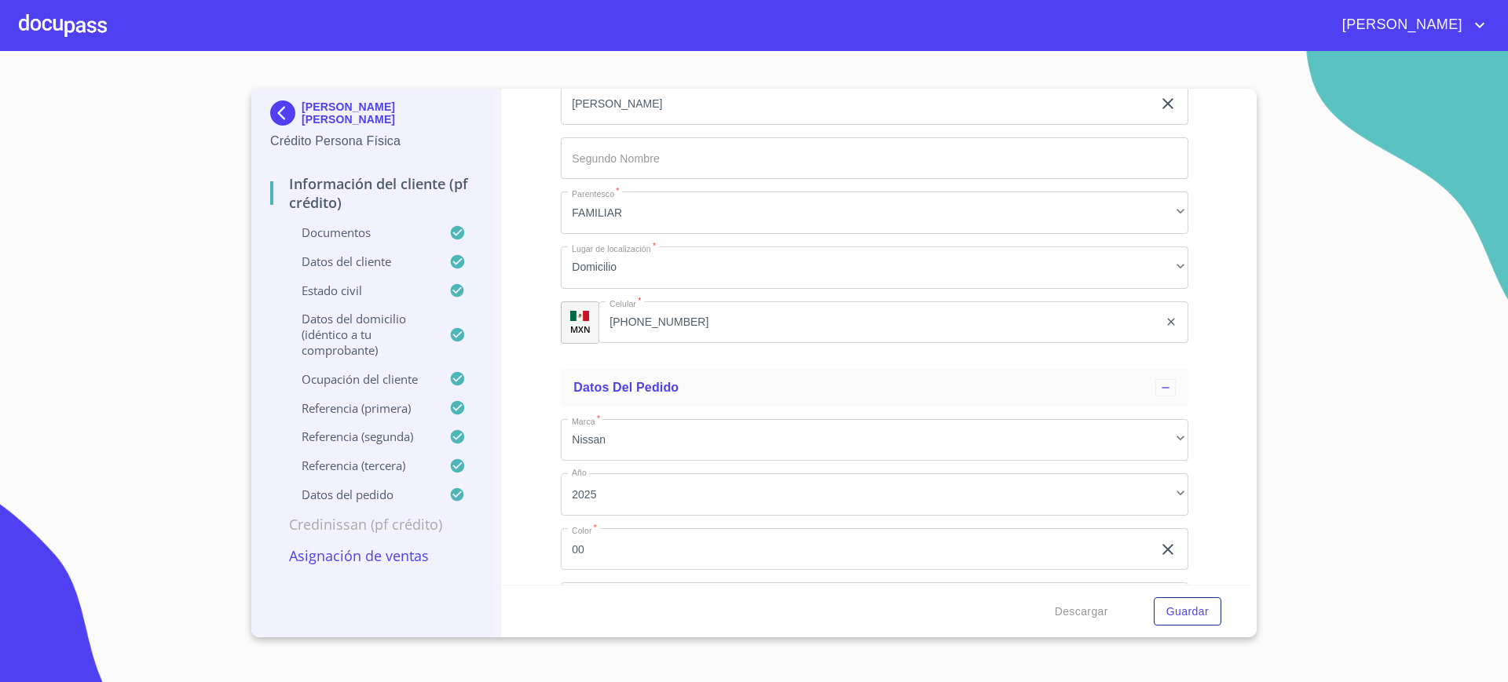
type input "4495B"
paste input "Technology Park"
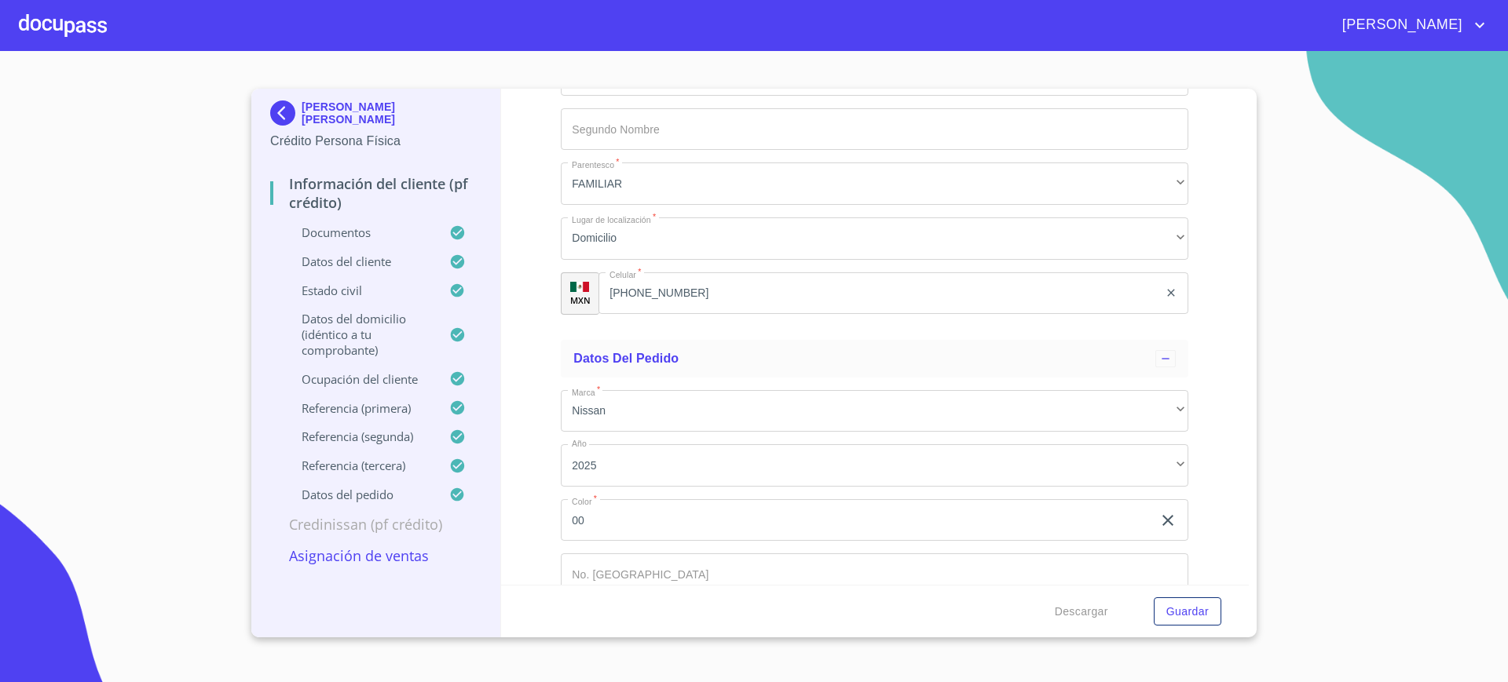
scroll to position [7617, 0]
type input "Technology Park"
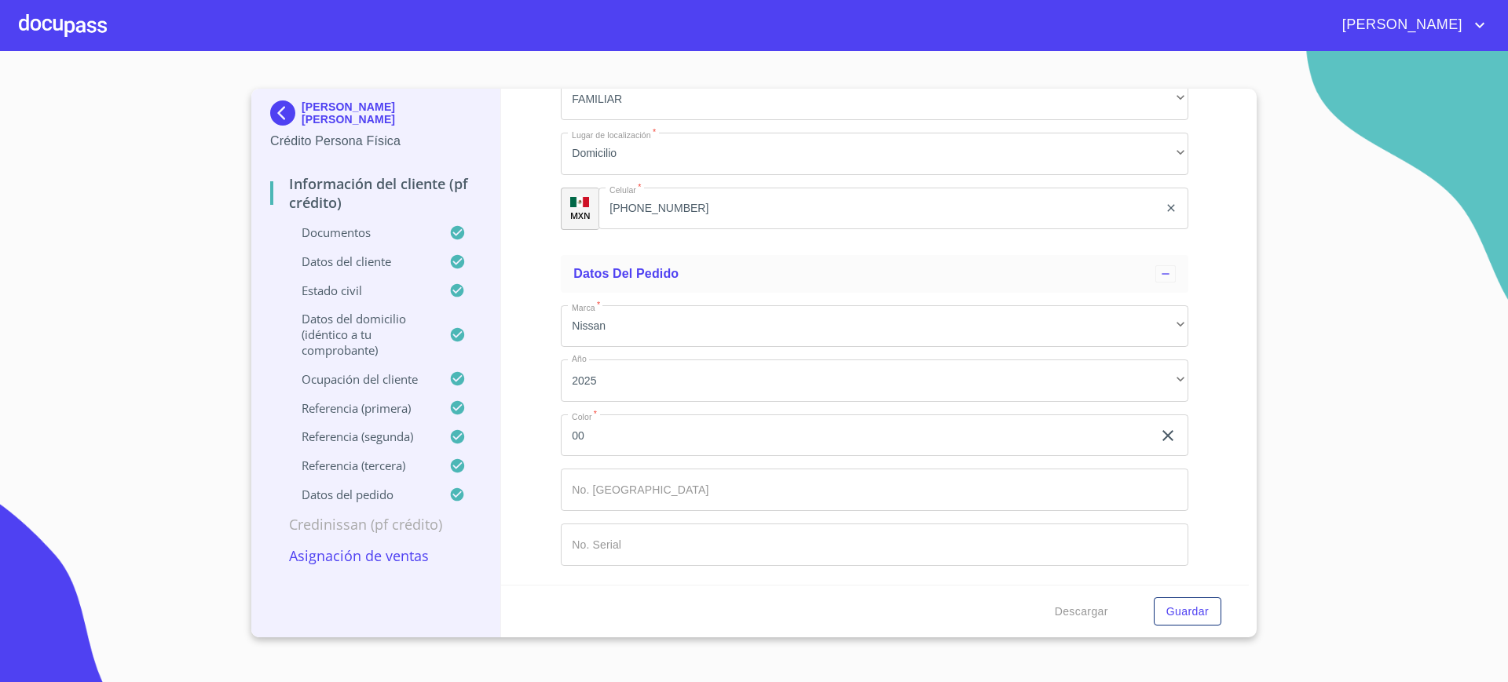
scroll to position [7703, 0]
type input "45222"
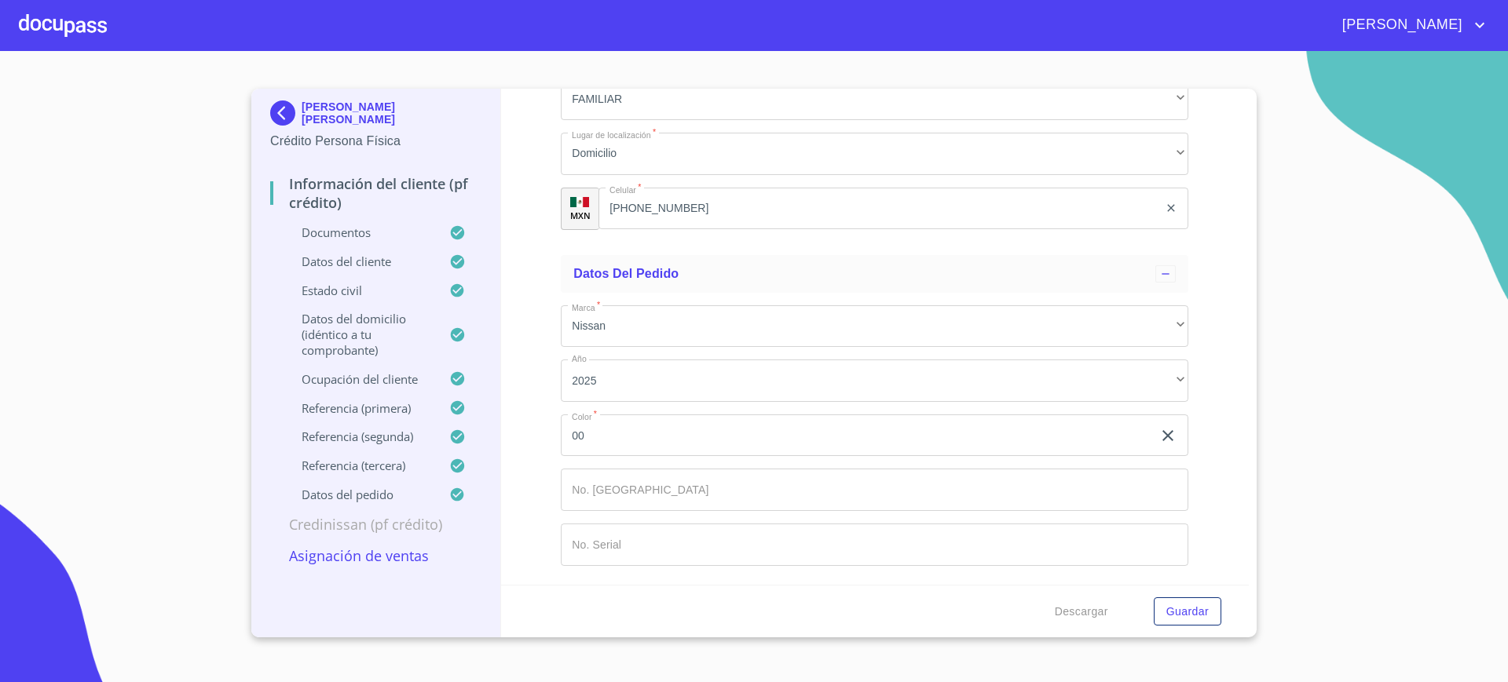
scroll to position [7914, 0]
type input "zapopan"
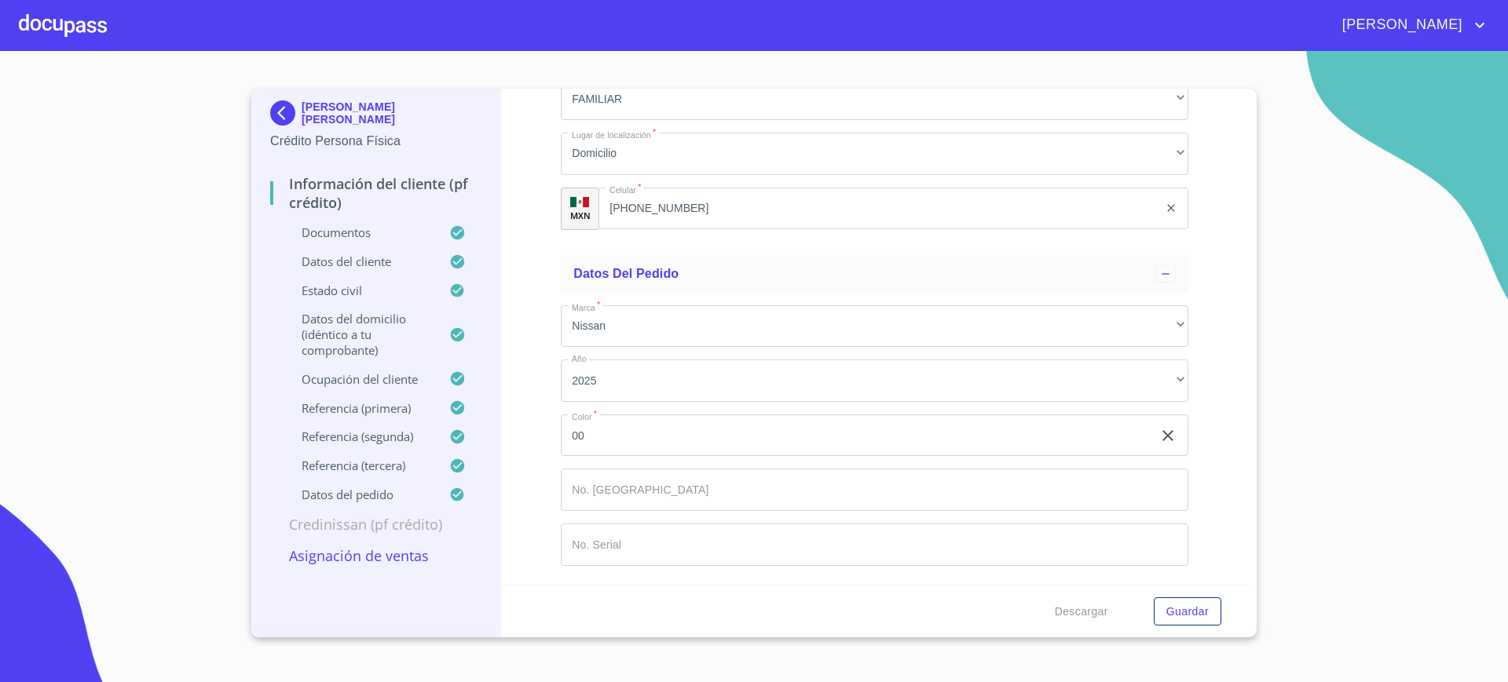
type input "[PERSON_NAME]"
type input "[PHONE_NUMBER]"
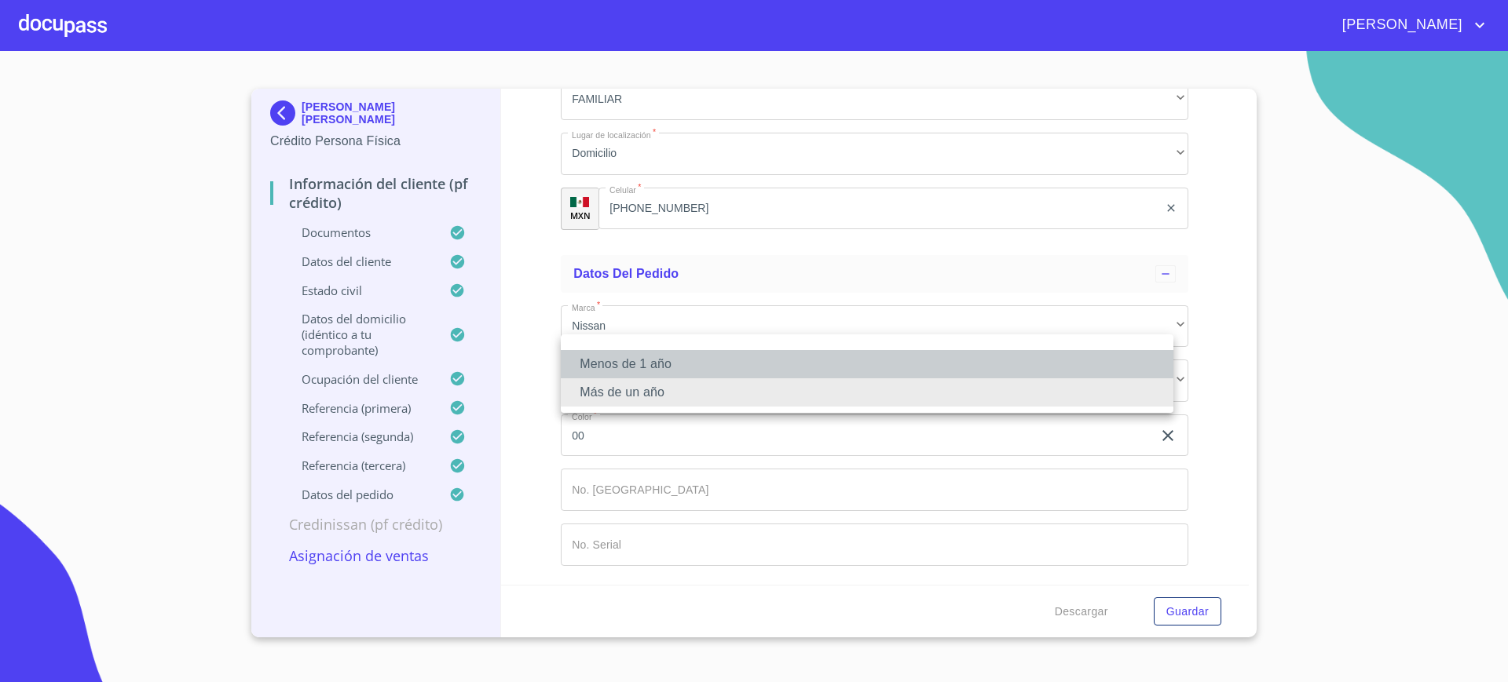
click at [933, 368] on li "Menos de 1 año" at bounding box center [867, 364] width 612 height 28
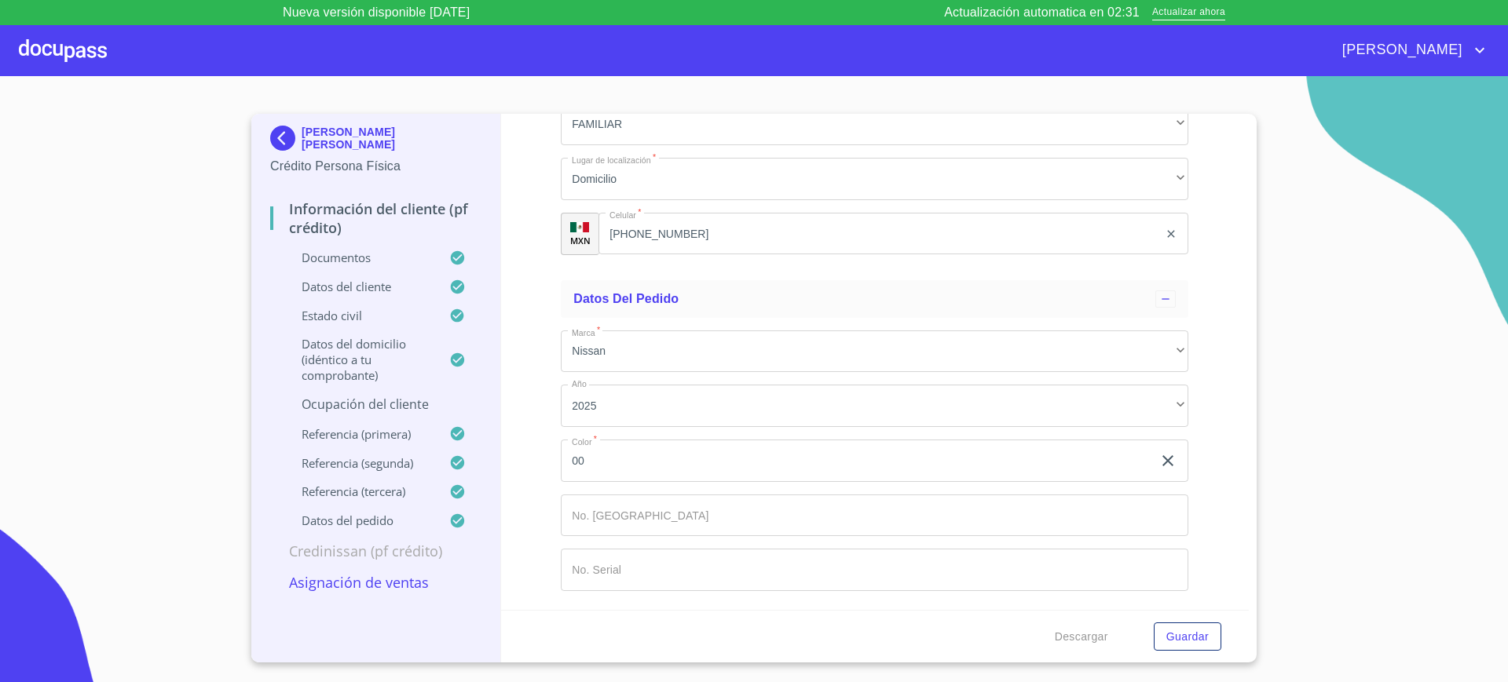
paste input "EPAM SYSTEMS"
type input "EPAM SYSTEMS"
type input "MANAGER"
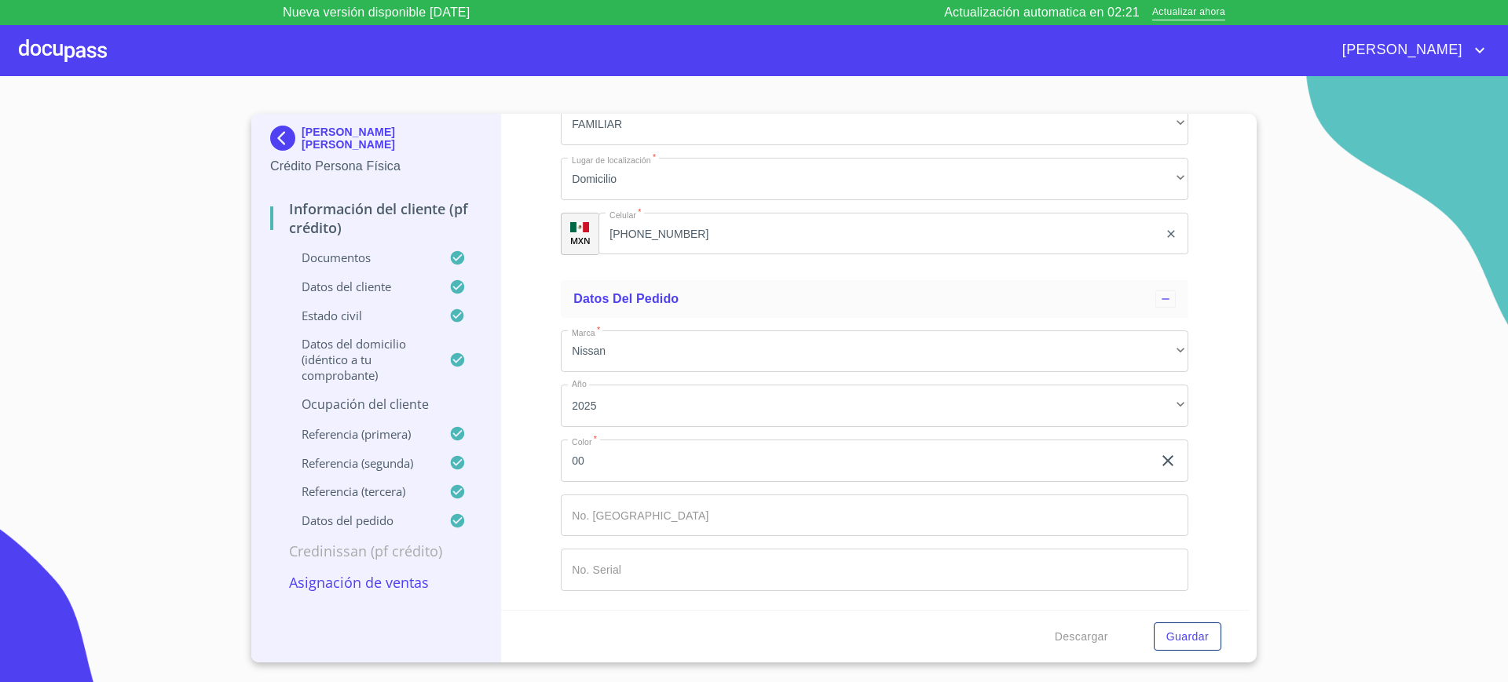
type input "[PERSON_NAME]"
paste input "[PHONE_NUMBER]"
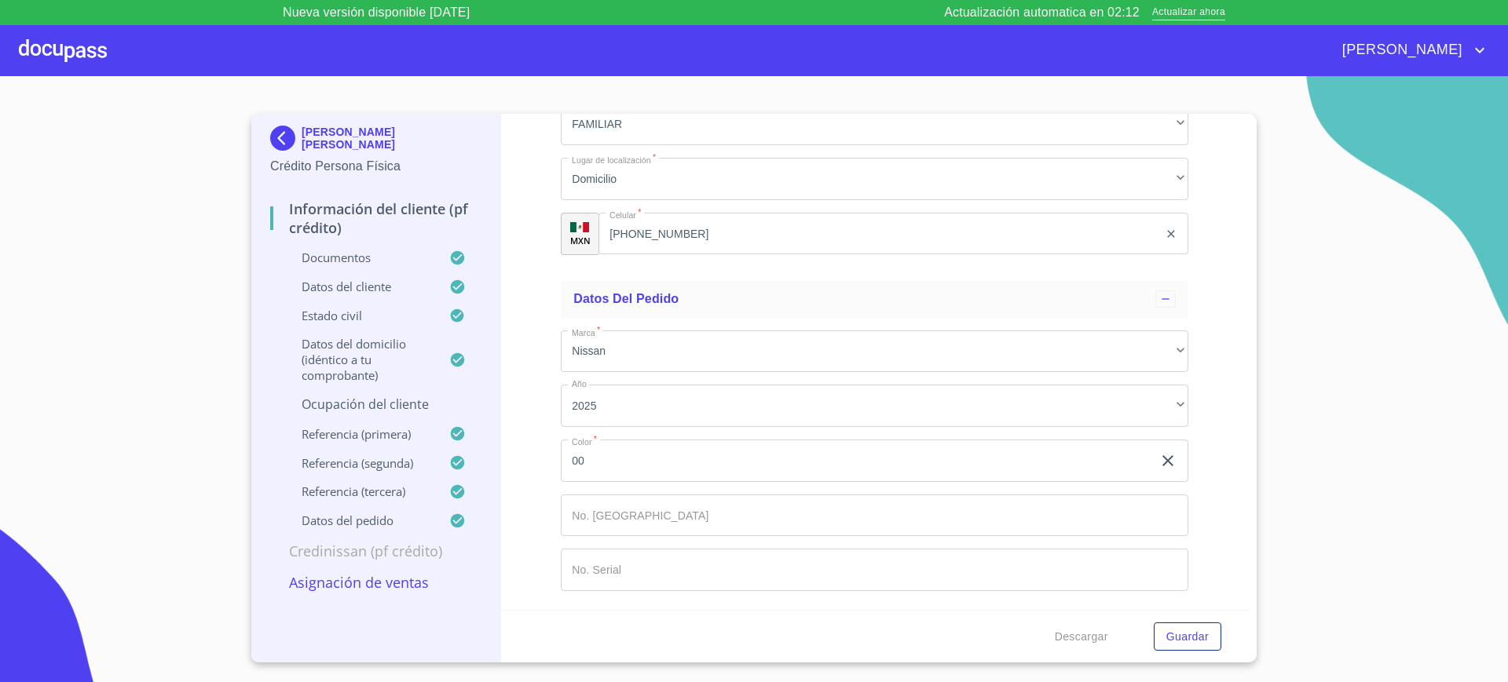
type input "[PHONE_NUMBER]"
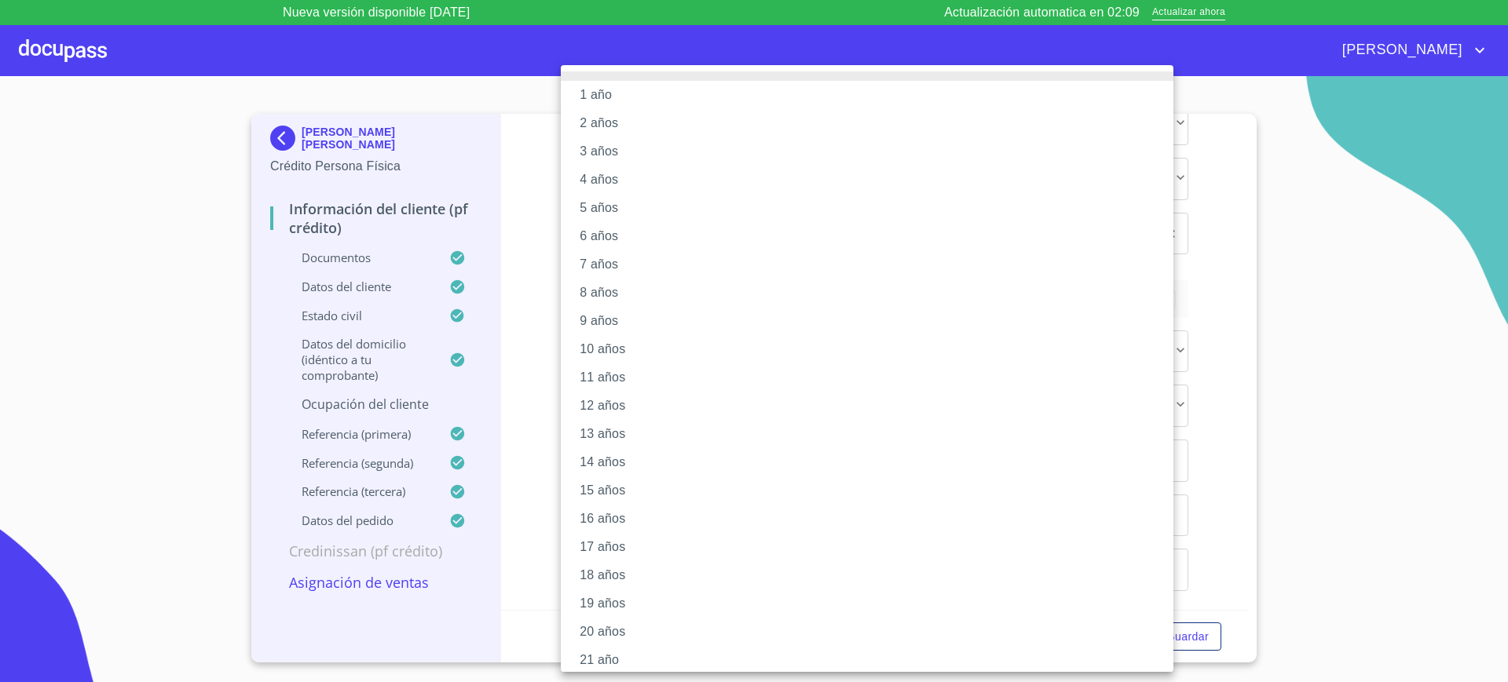
click at [647, 129] on li "2 años" at bounding box center [874, 123] width 627 height 28
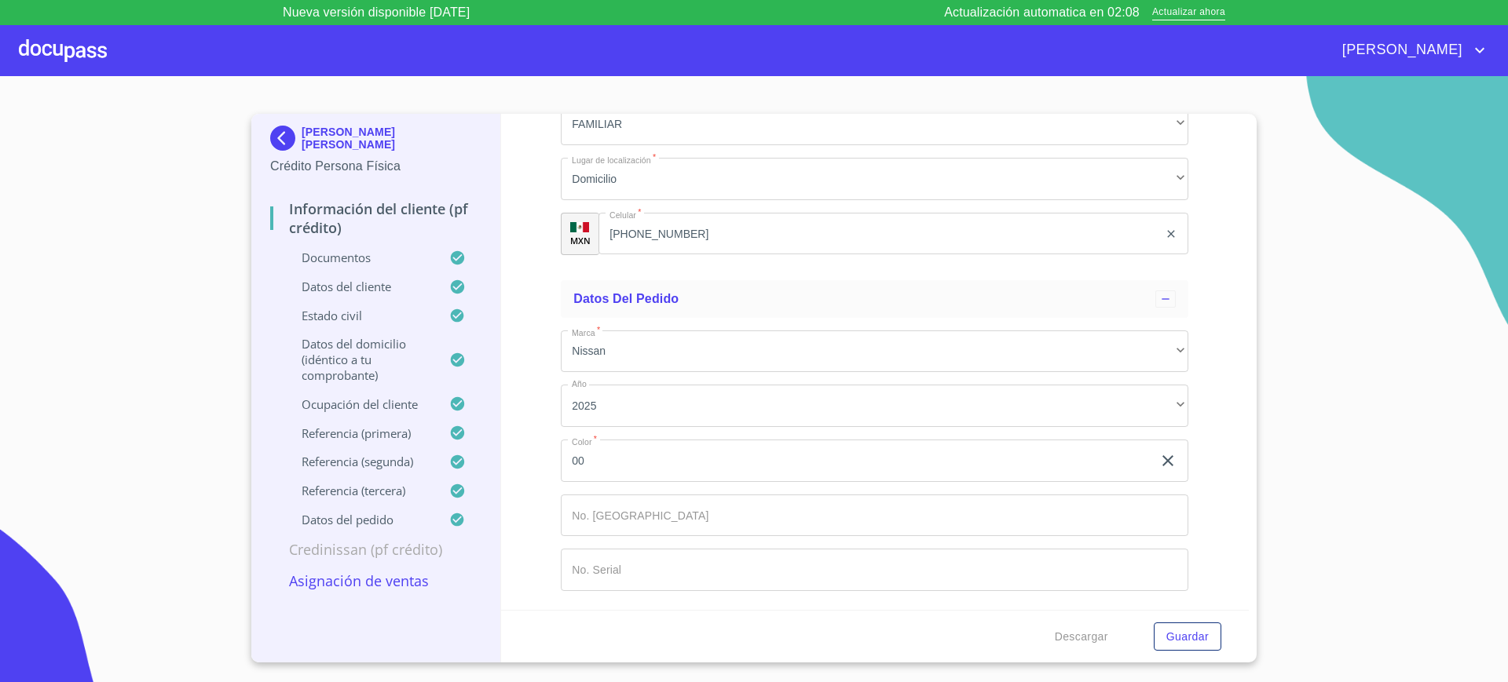
click at [545, 360] on div "Información del cliente (PF crédito) Documentos Documento de identificación.   …" at bounding box center [875, 362] width 748 height 496
click at [1172, 638] on span "Guardar" at bounding box center [1187, 637] width 42 height 20
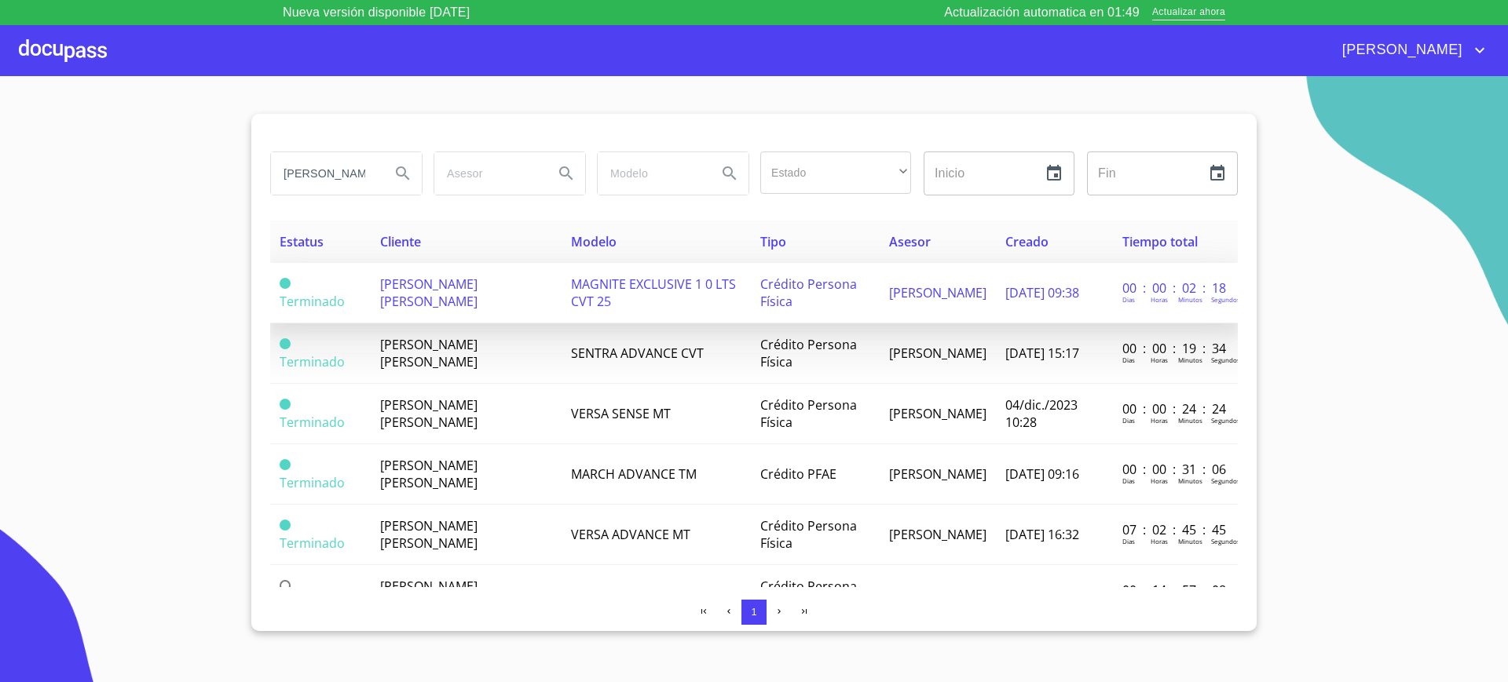
click at [466, 284] on span "[PERSON_NAME] [PERSON_NAME]" at bounding box center [428, 293] width 97 height 35
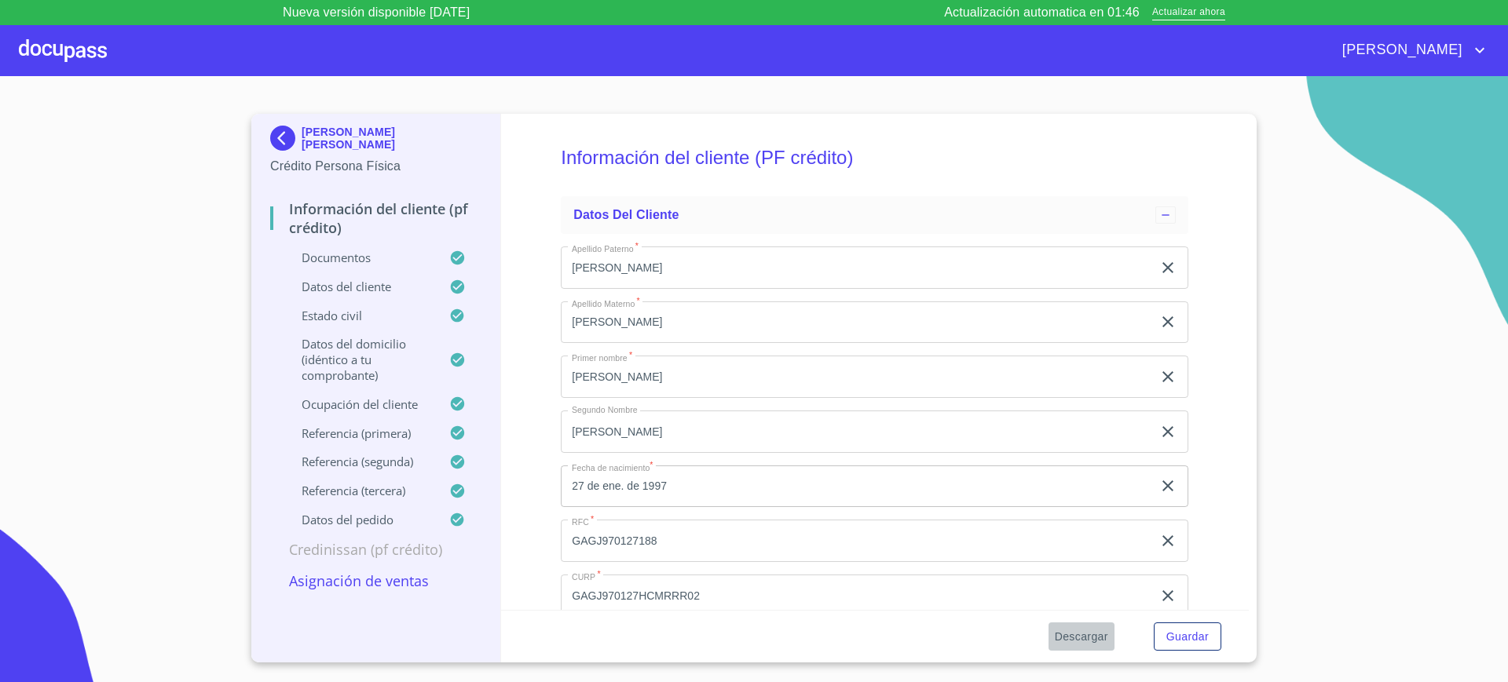
click at [1068, 635] on span "Descargar" at bounding box center [1080, 637] width 53 height 20
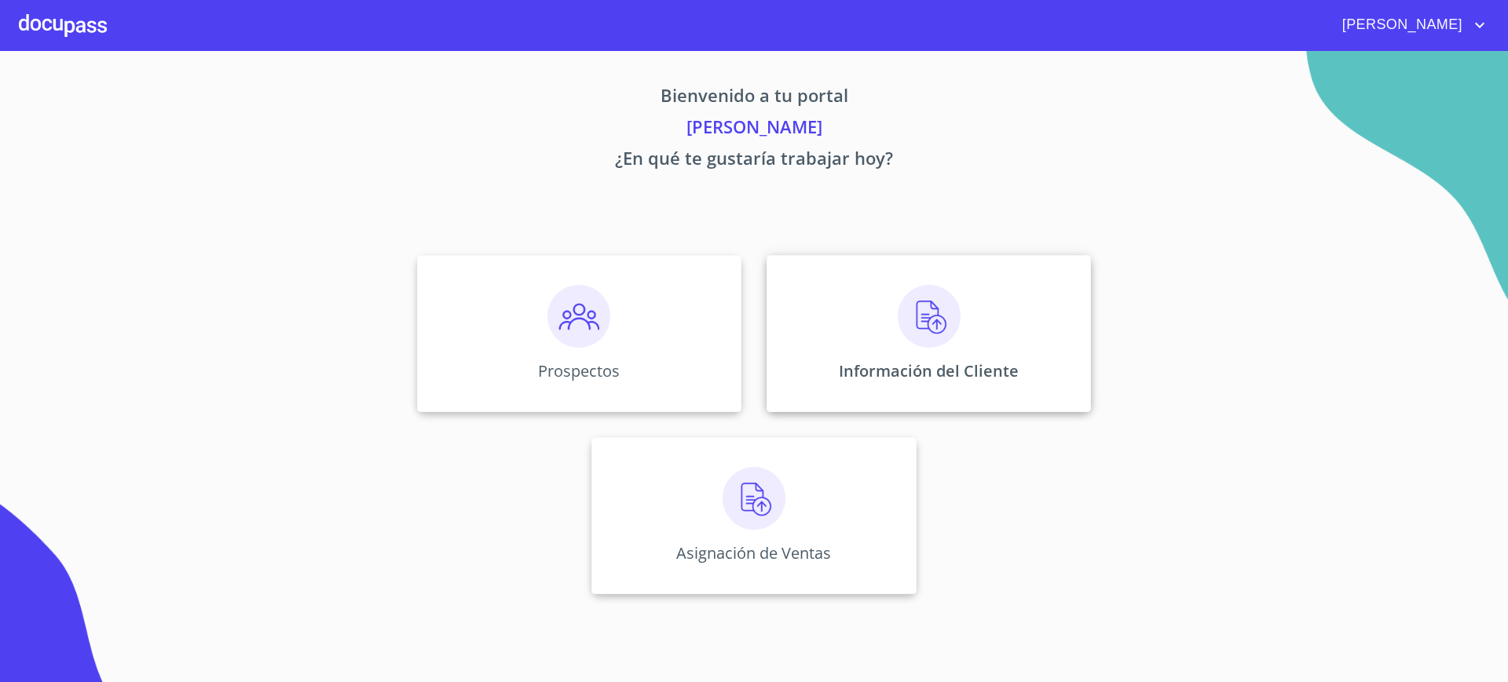
click at [905, 279] on div "Información del Cliente" at bounding box center [928, 333] width 324 height 157
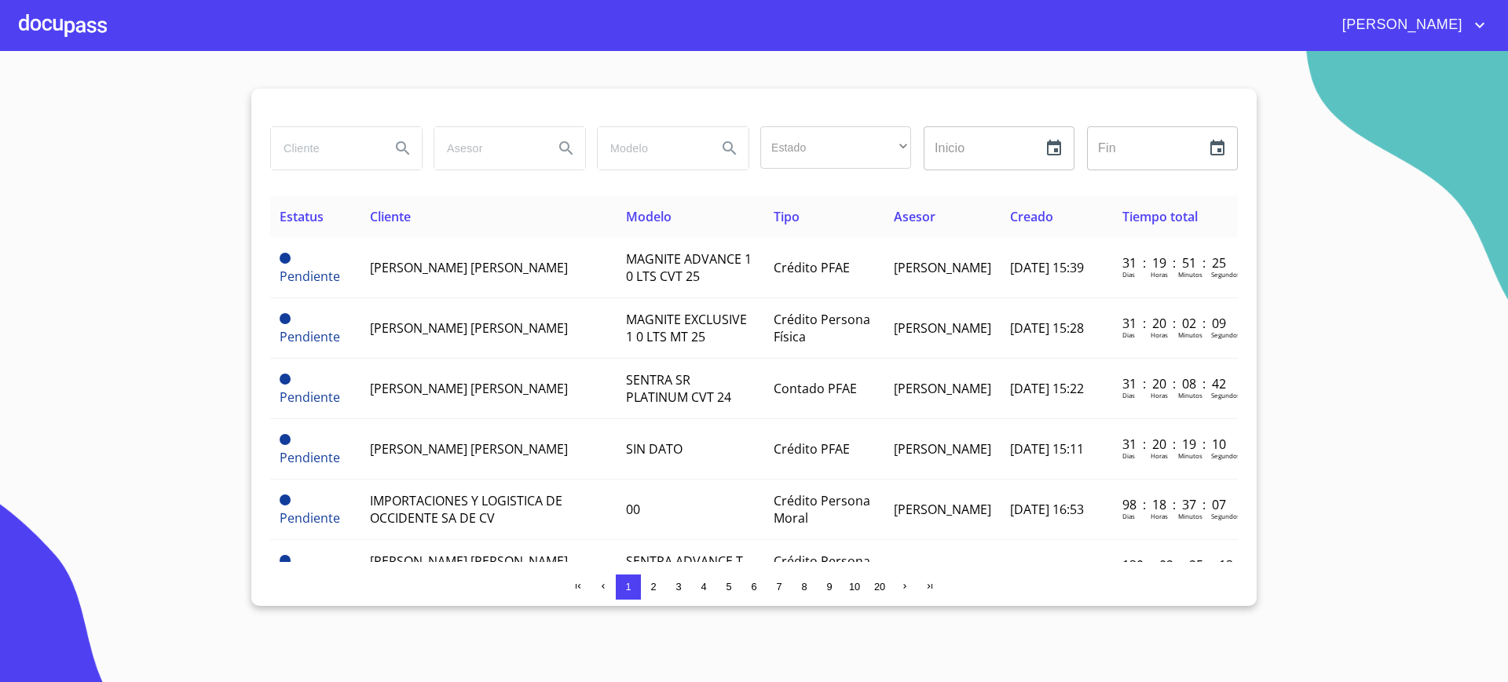
click at [362, 149] on input "search" at bounding box center [324, 148] width 107 height 42
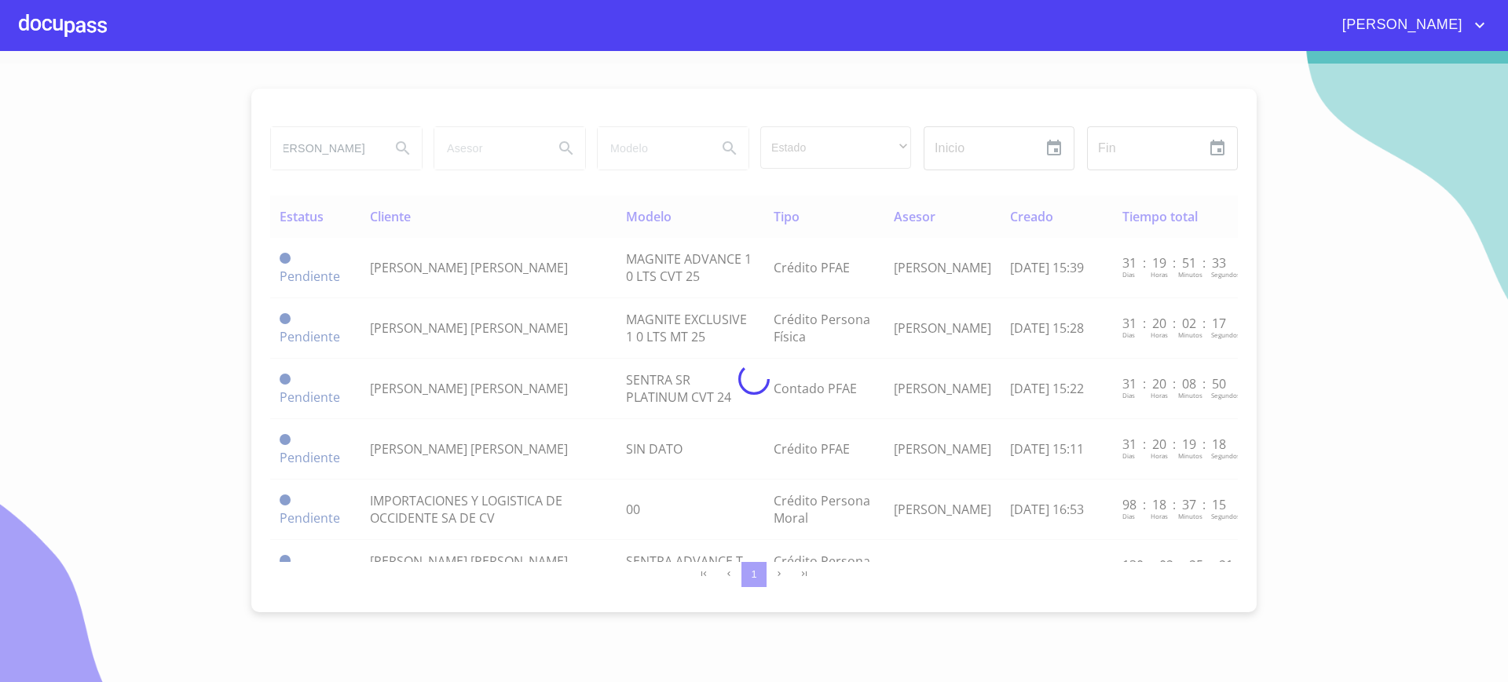
scroll to position [0, 64]
type input "JORGE ALBERTO GARCIA"
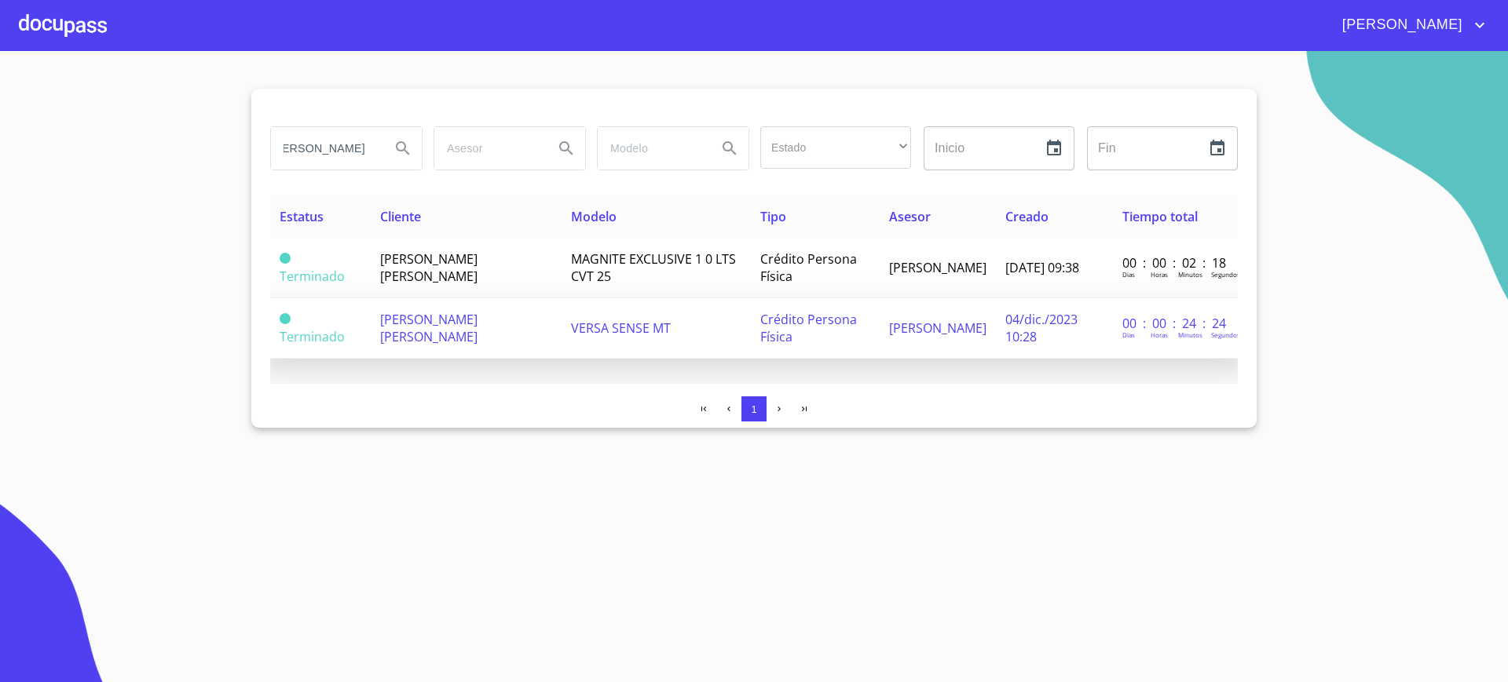
scroll to position [0, 0]
click at [688, 337] on td "VERSA SENSE MT" at bounding box center [655, 328] width 189 height 60
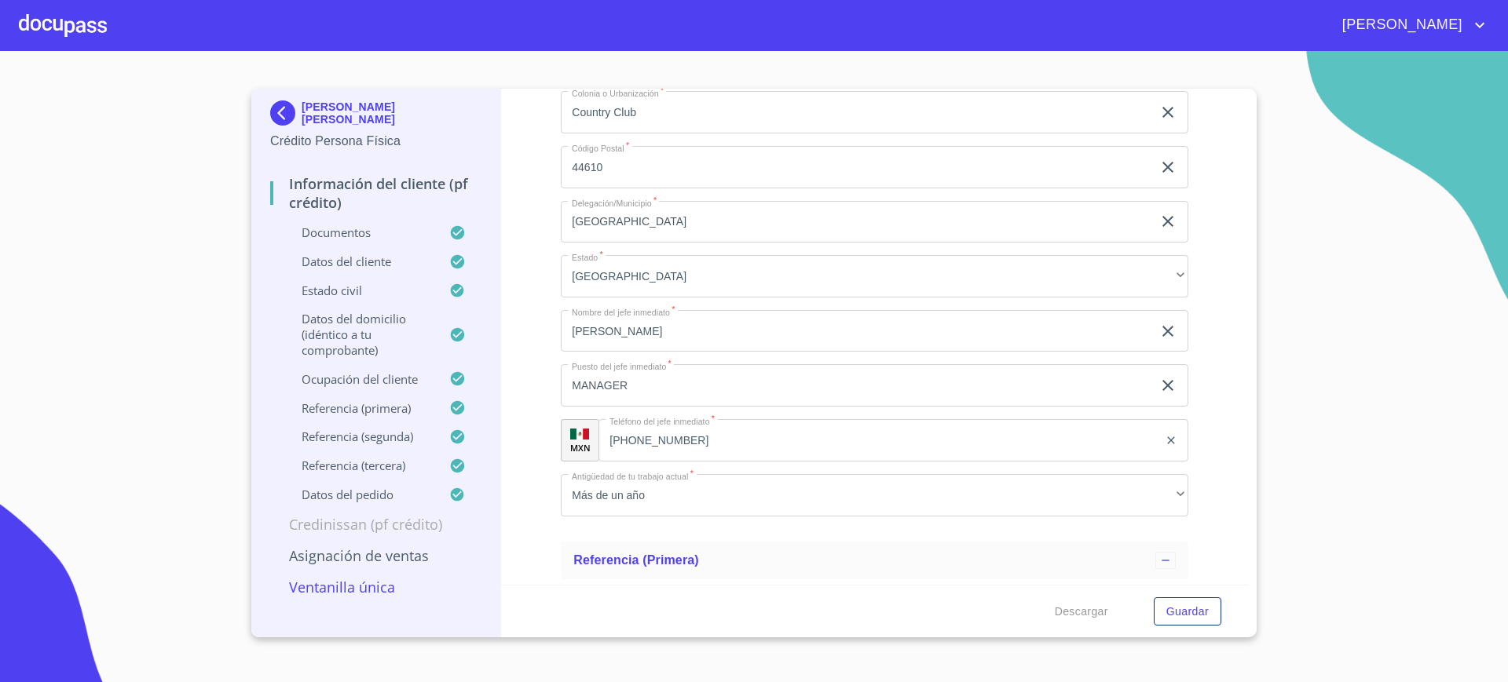
scroll to position [6472, 0]
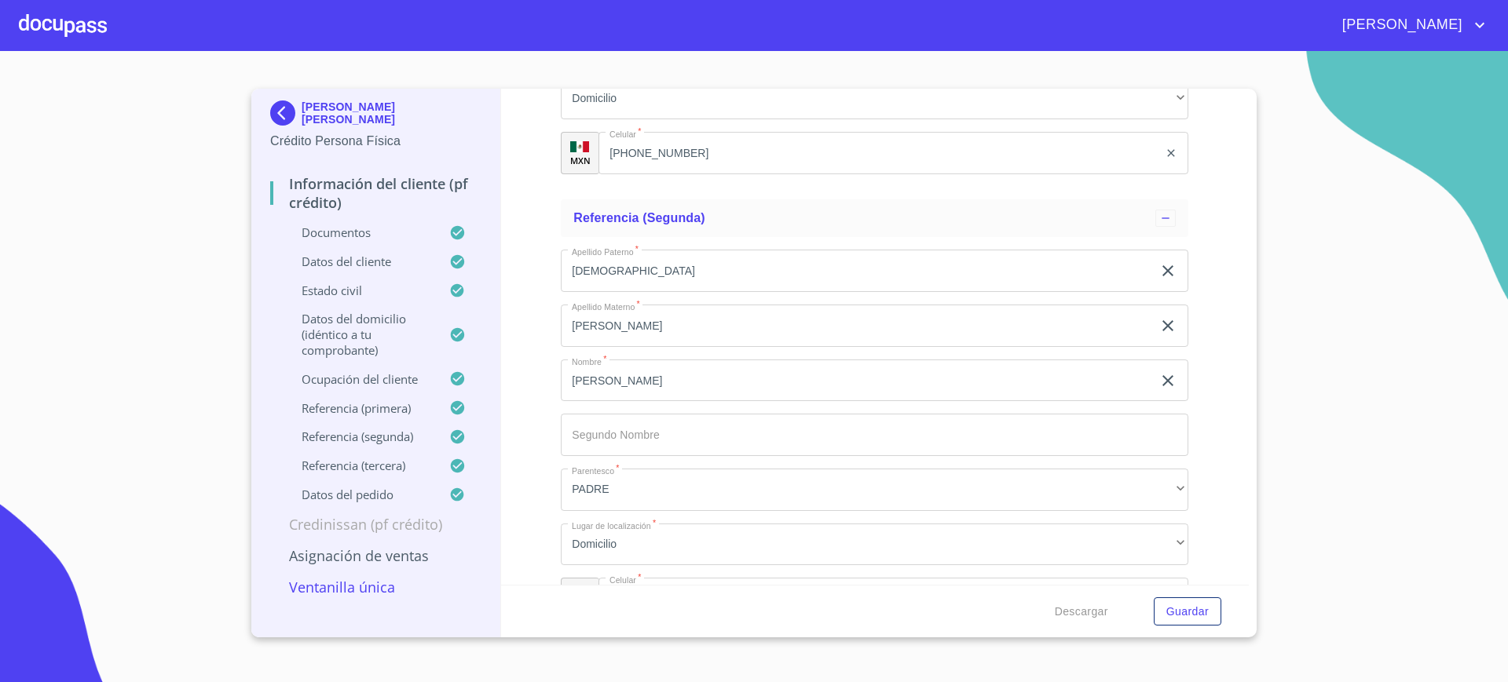
scroll to position [7262, 0]
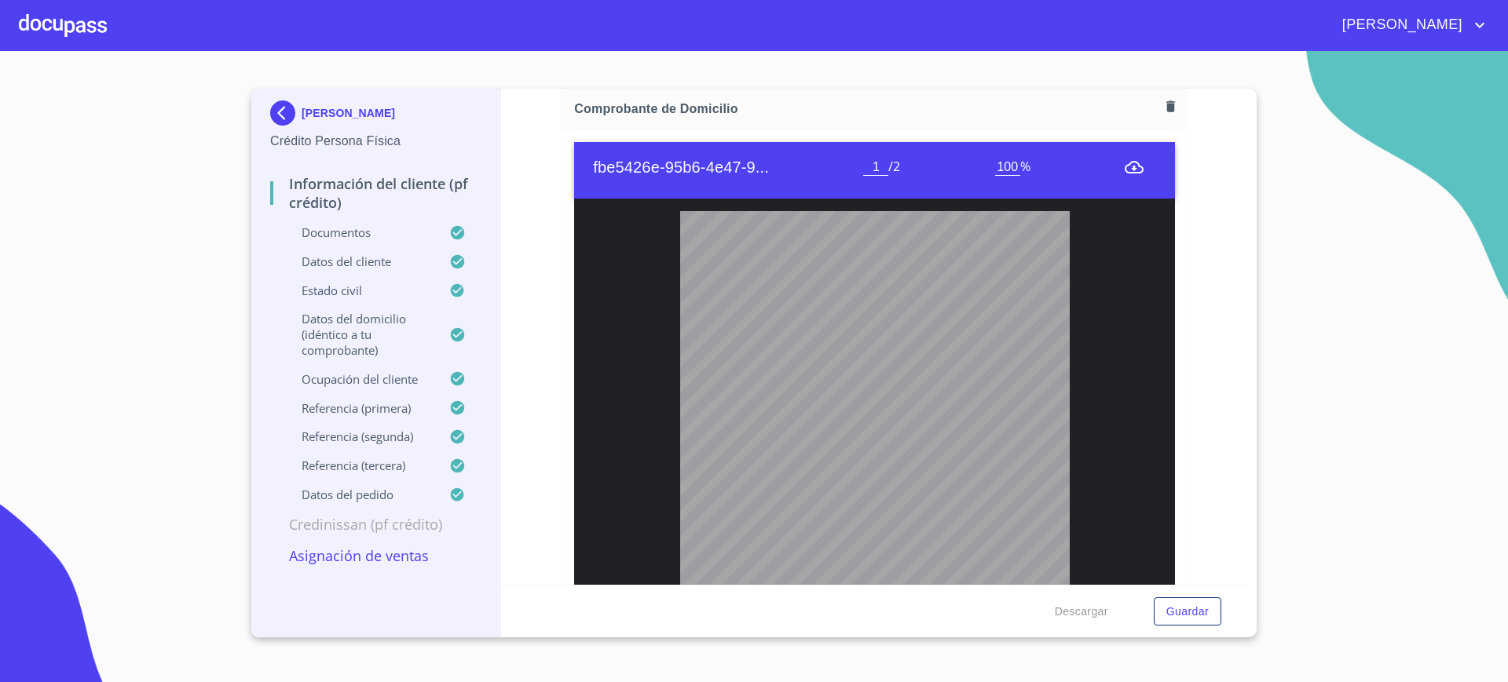
scroll to position [972, 0]
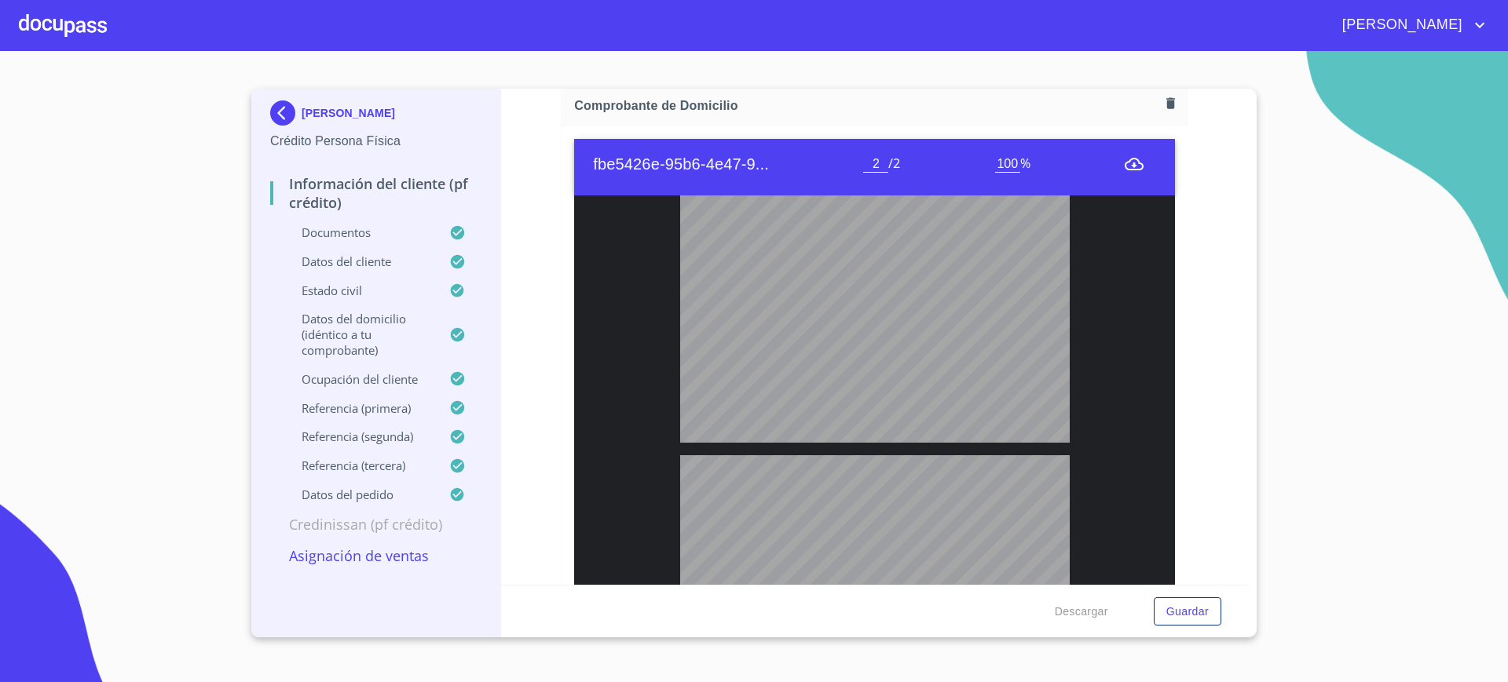
type input "1"
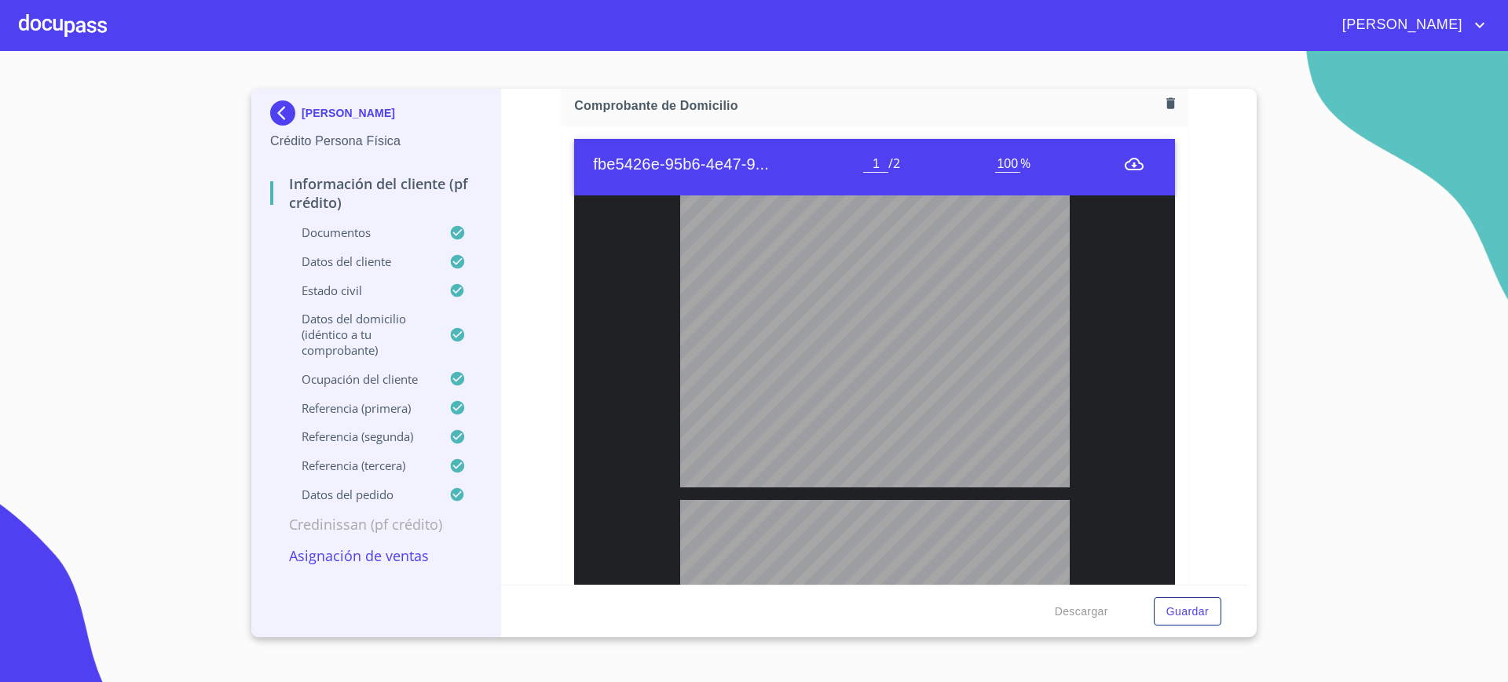
scroll to position [0, 0]
